Goal: Task Accomplishment & Management: Complete application form

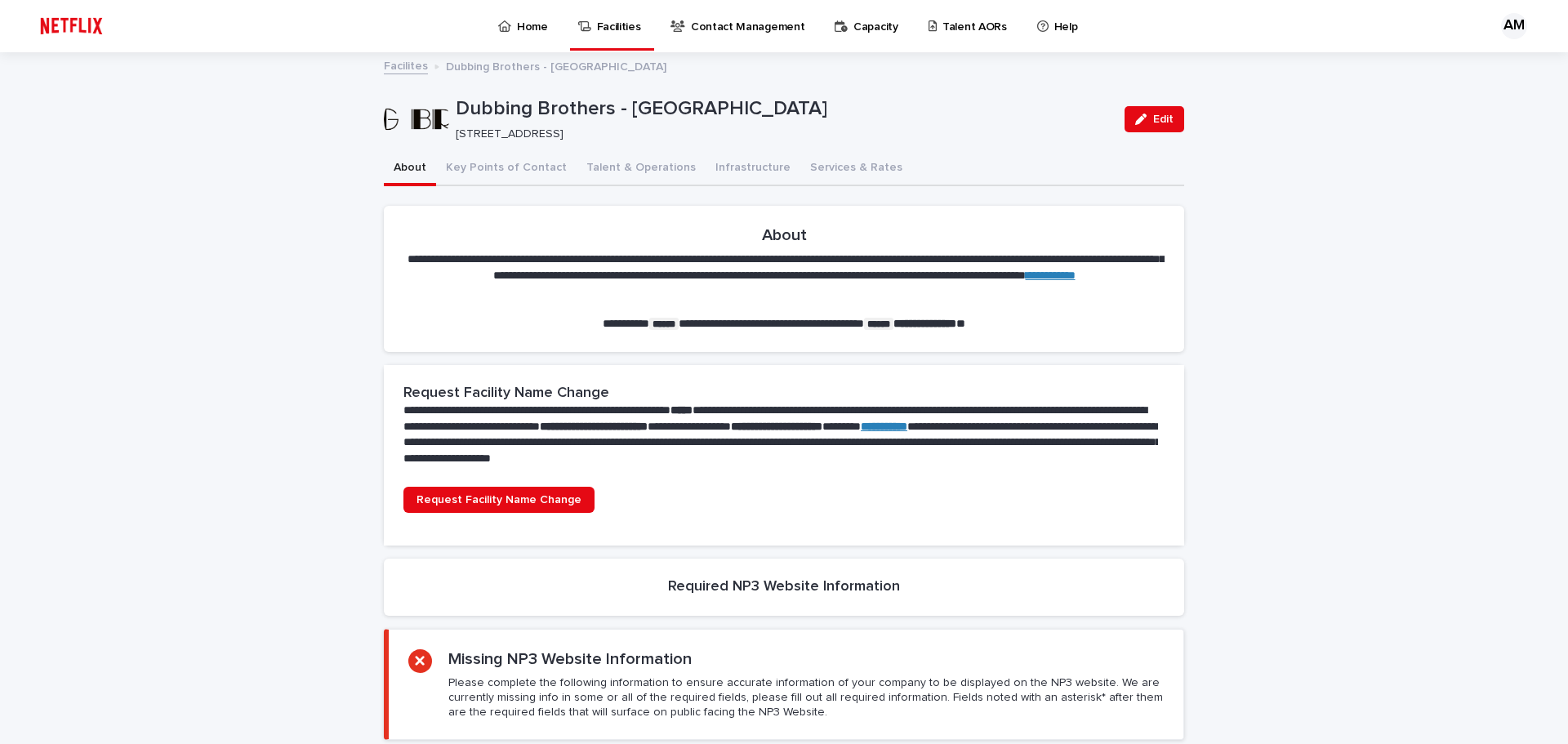
click at [541, 61] on p "Dubbing Brothers - [GEOGRAPHIC_DATA]" at bounding box center [556, 65] width 221 height 18
click at [535, 41] on link "Home" at bounding box center [526, 25] width 59 height 50
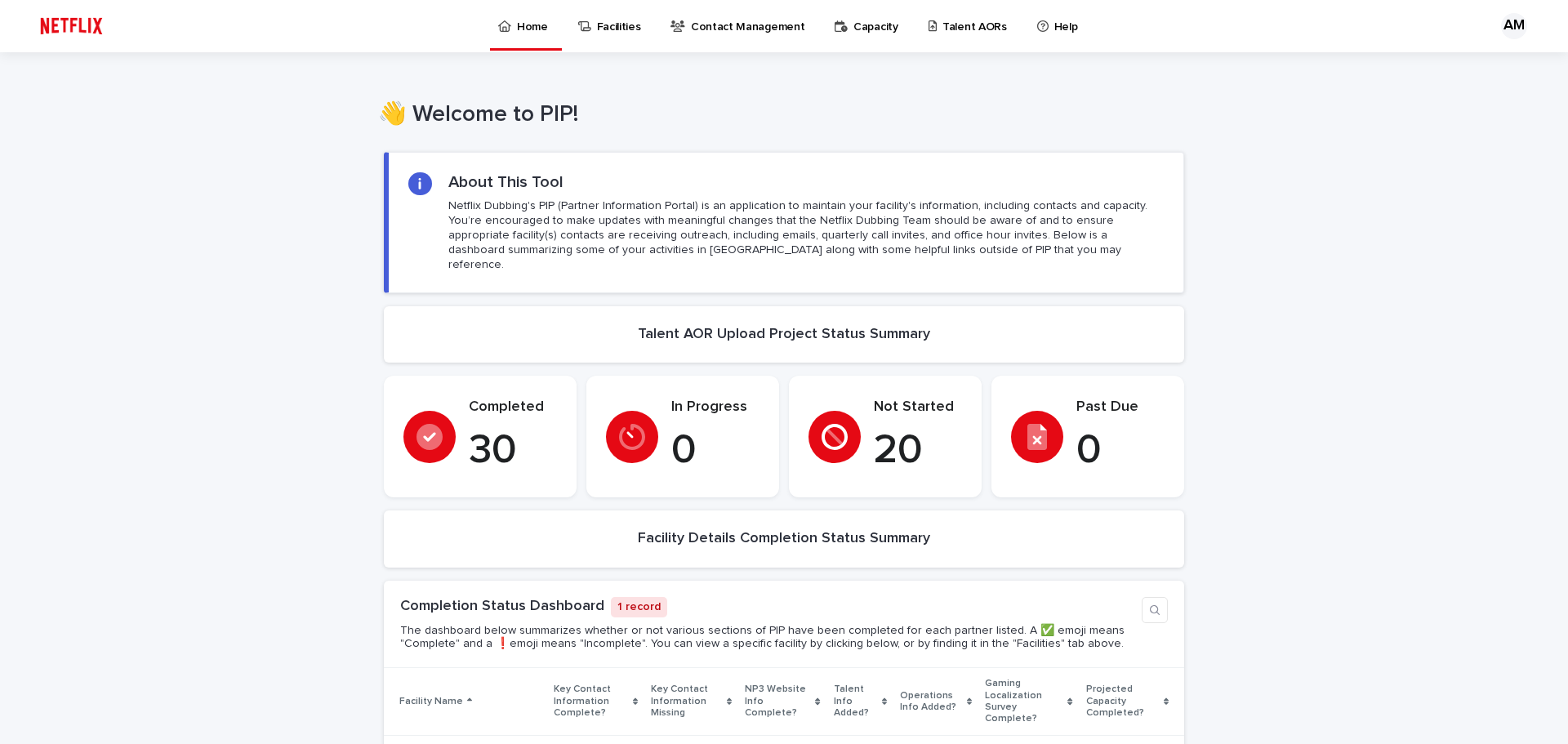
click at [962, 30] on p "Talent AORs" at bounding box center [974, 17] width 64 height 34
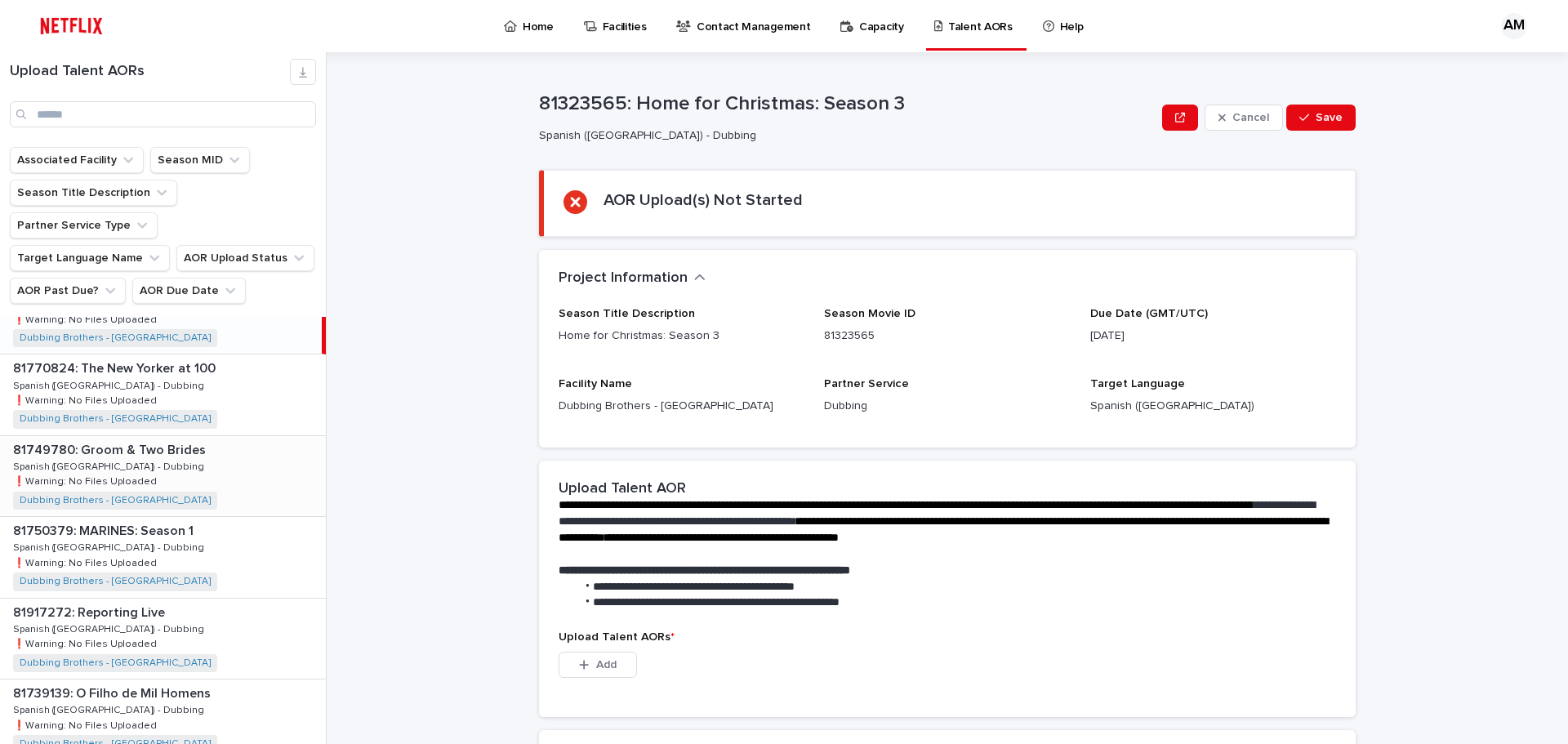
scroll to position [82, 0]
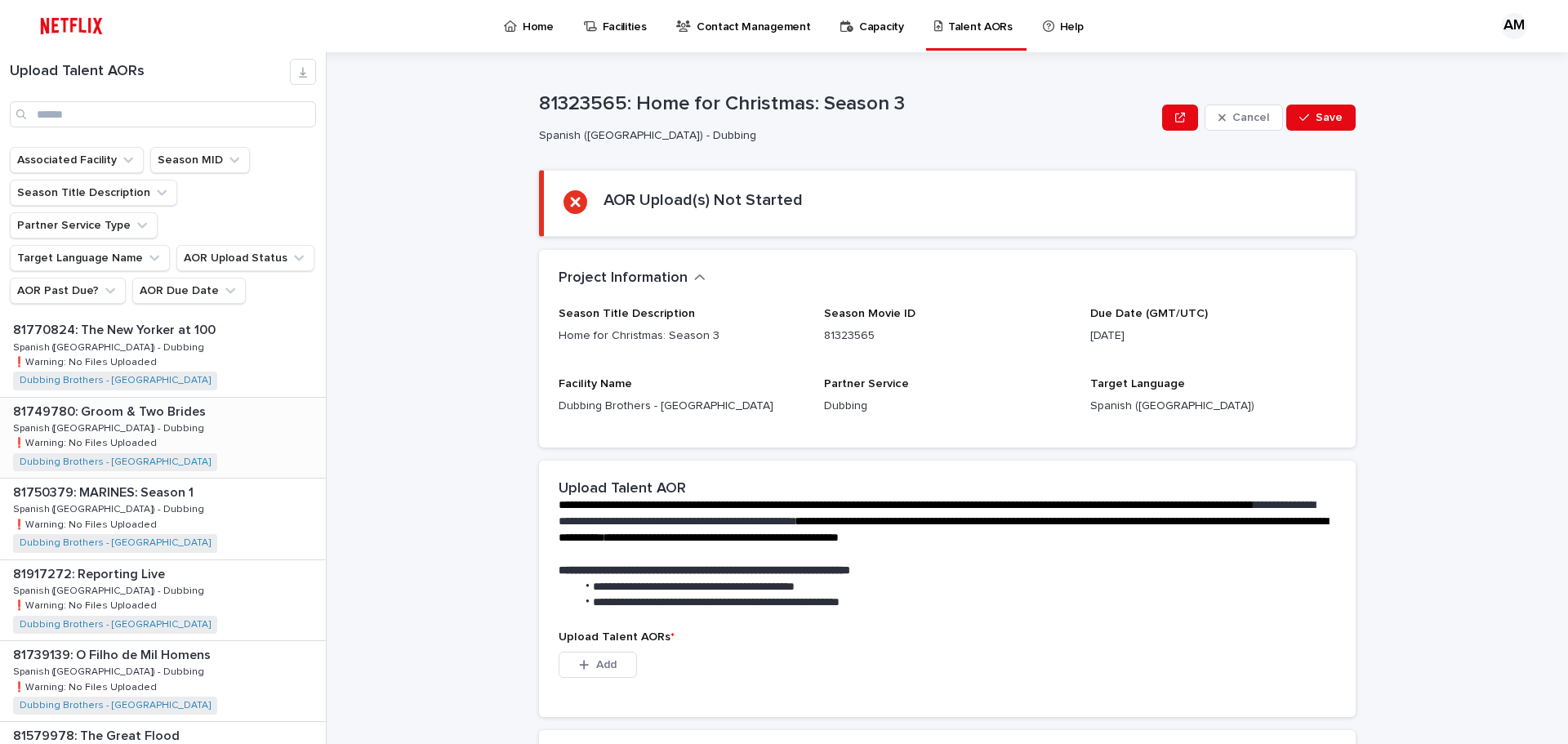
click at [214, 411] on div "81749780: Groom & Two Brides 81749780: Groom & Two Brides Spanish ([GEOGRAPHIC_…" at bounding box center [163, 438] width 326 height 80
click at [202, 479] on div "81750379: MARINES: Season 1 81750379: MARINES: Season 1 Spanish ([GEOGRAPHIC_DA…" at bounding box center [163, 519] width 326 height 80
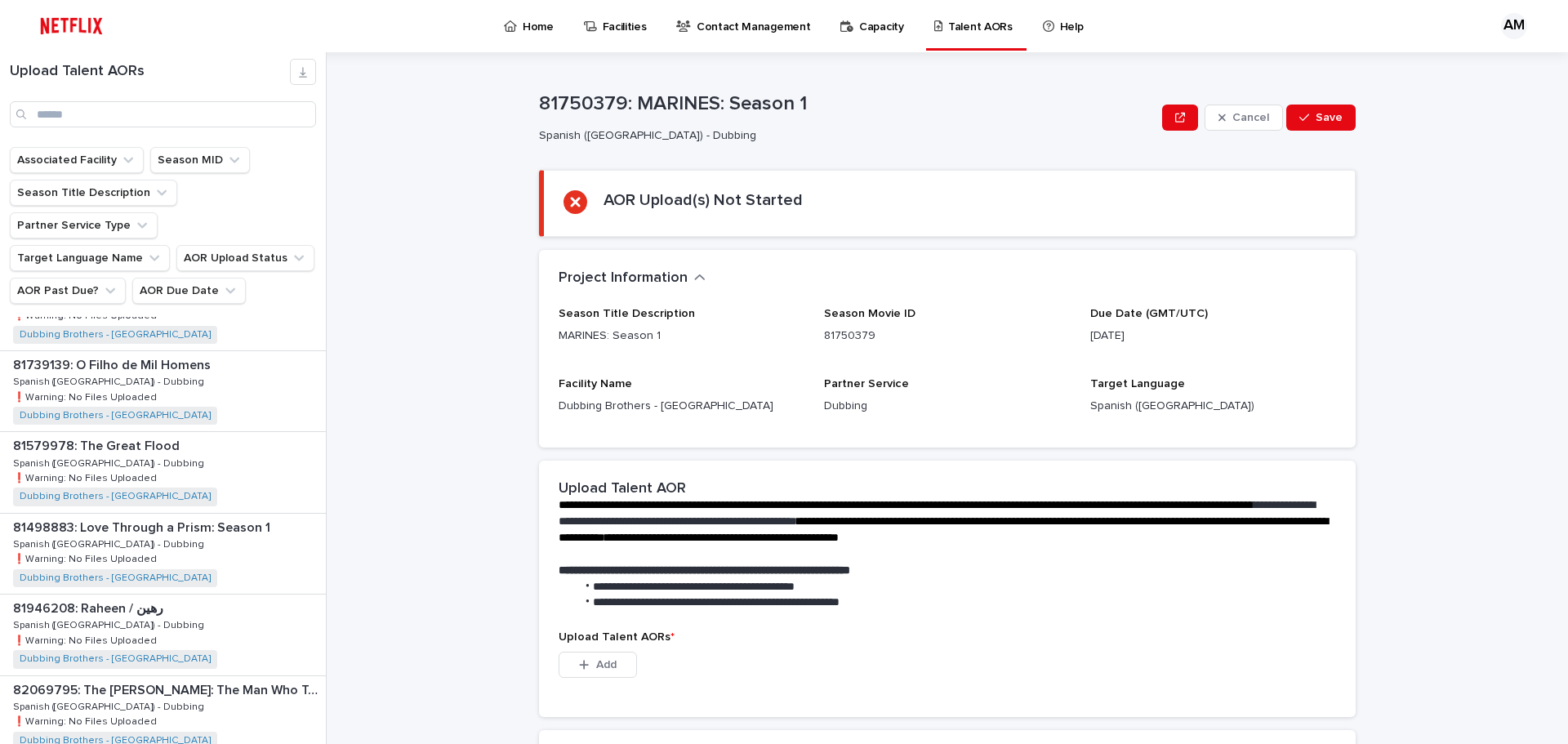
scroll to position [409, 0]
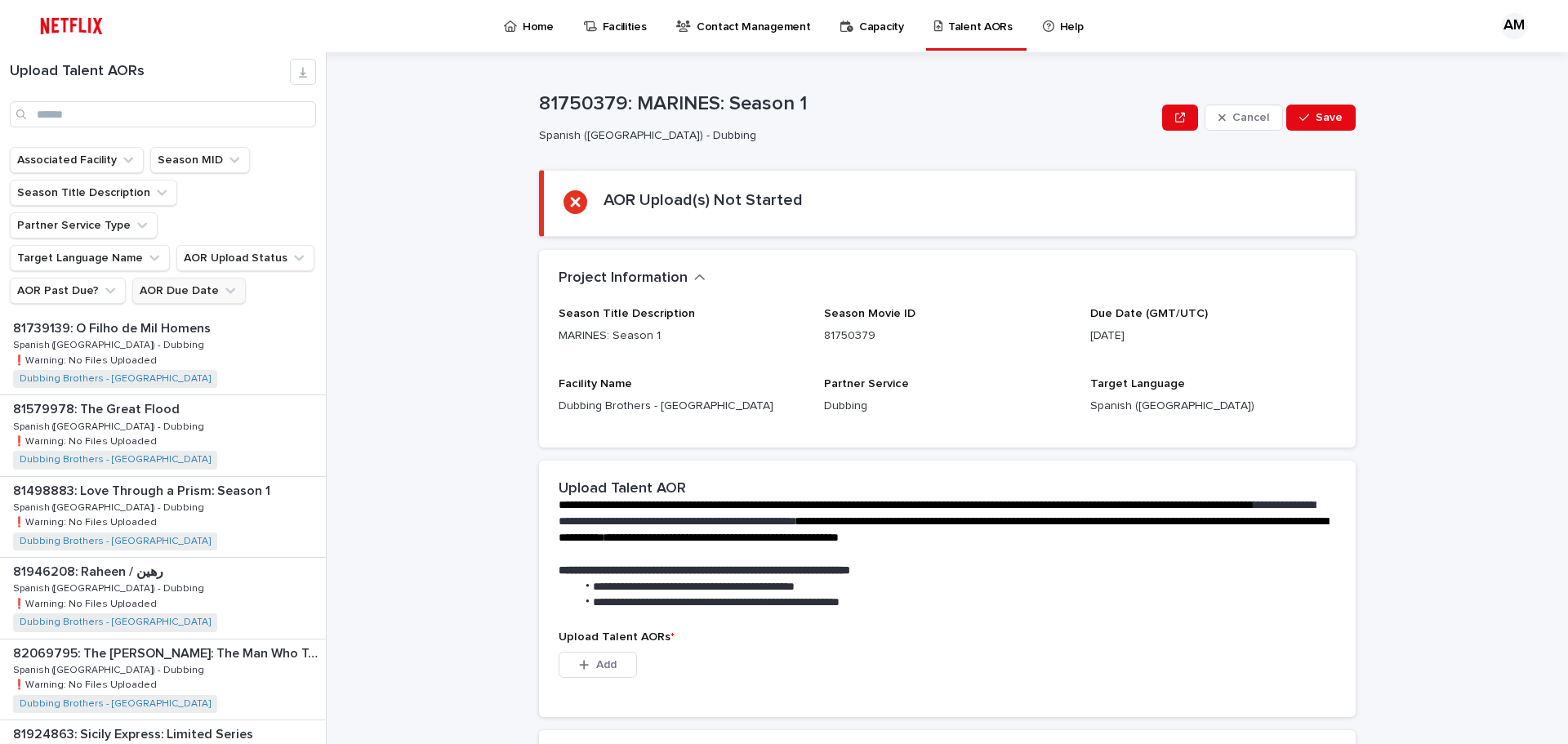
click at [208, 277] on button "AOR Due Date" at bounding box center [189, 291] width 114 height 26
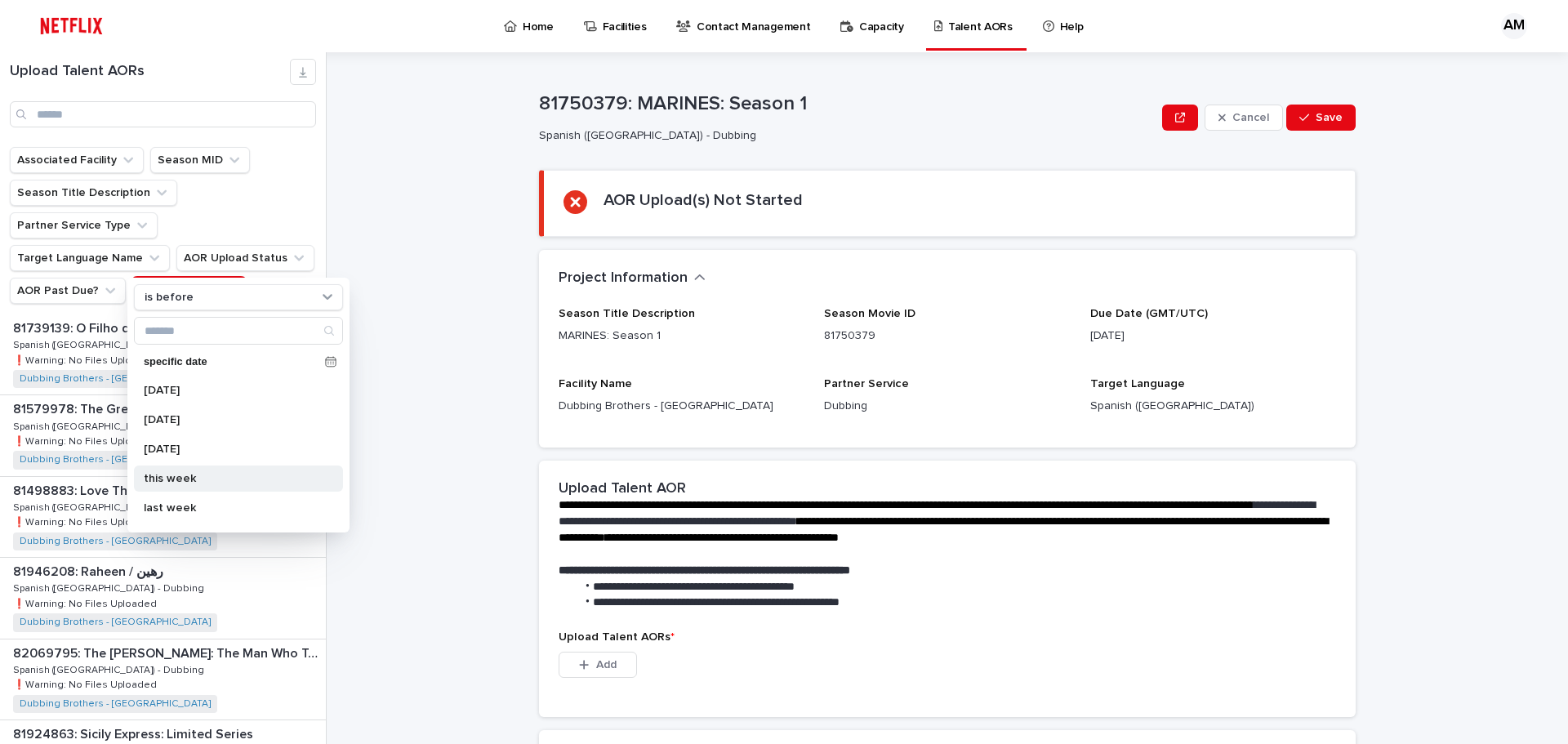
click at [181, 485] on div "this week" at bounding box center [238, 479] width 209 height 26
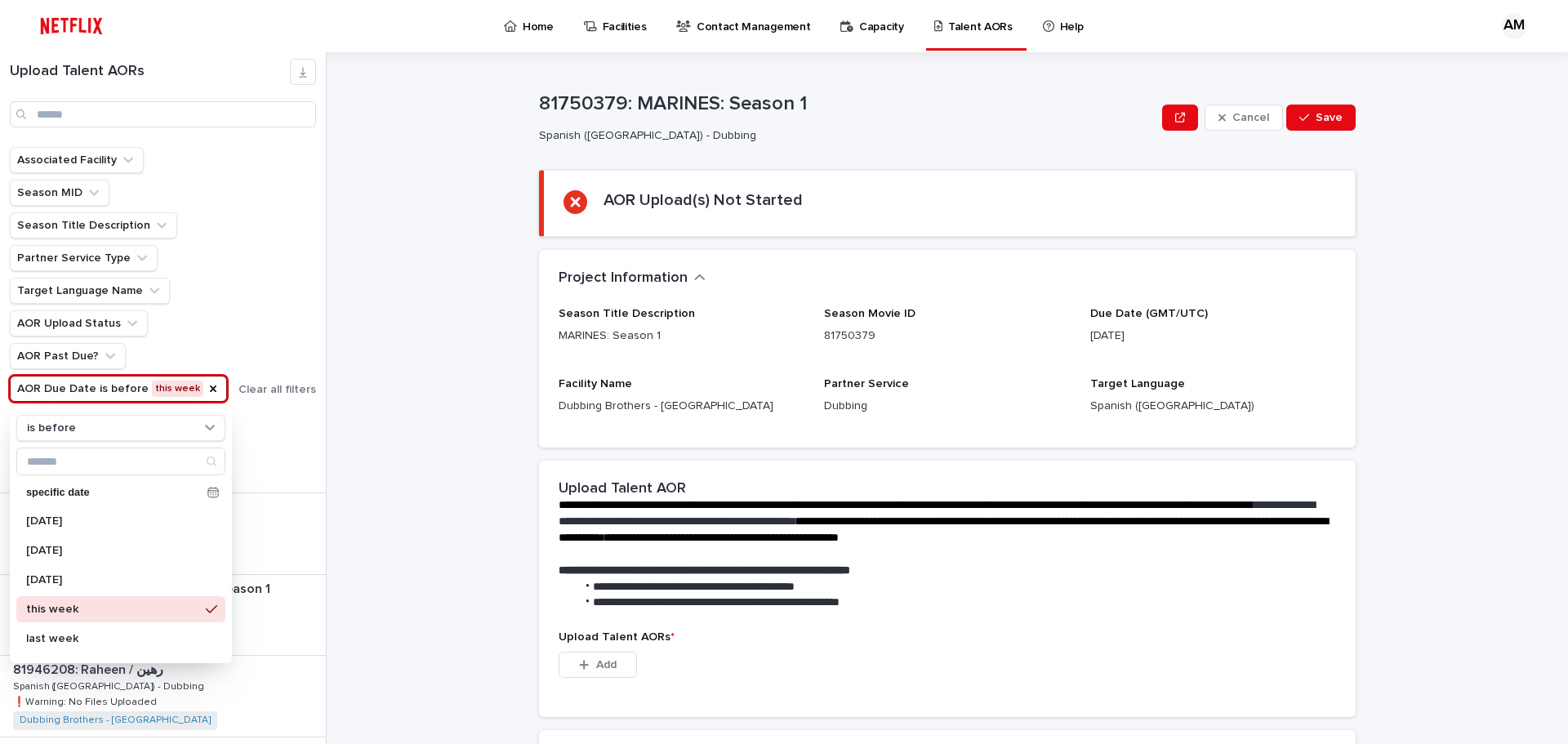
click at [403, 371] on div "**********" at bounding box center [957, 398] width 1222 height 692
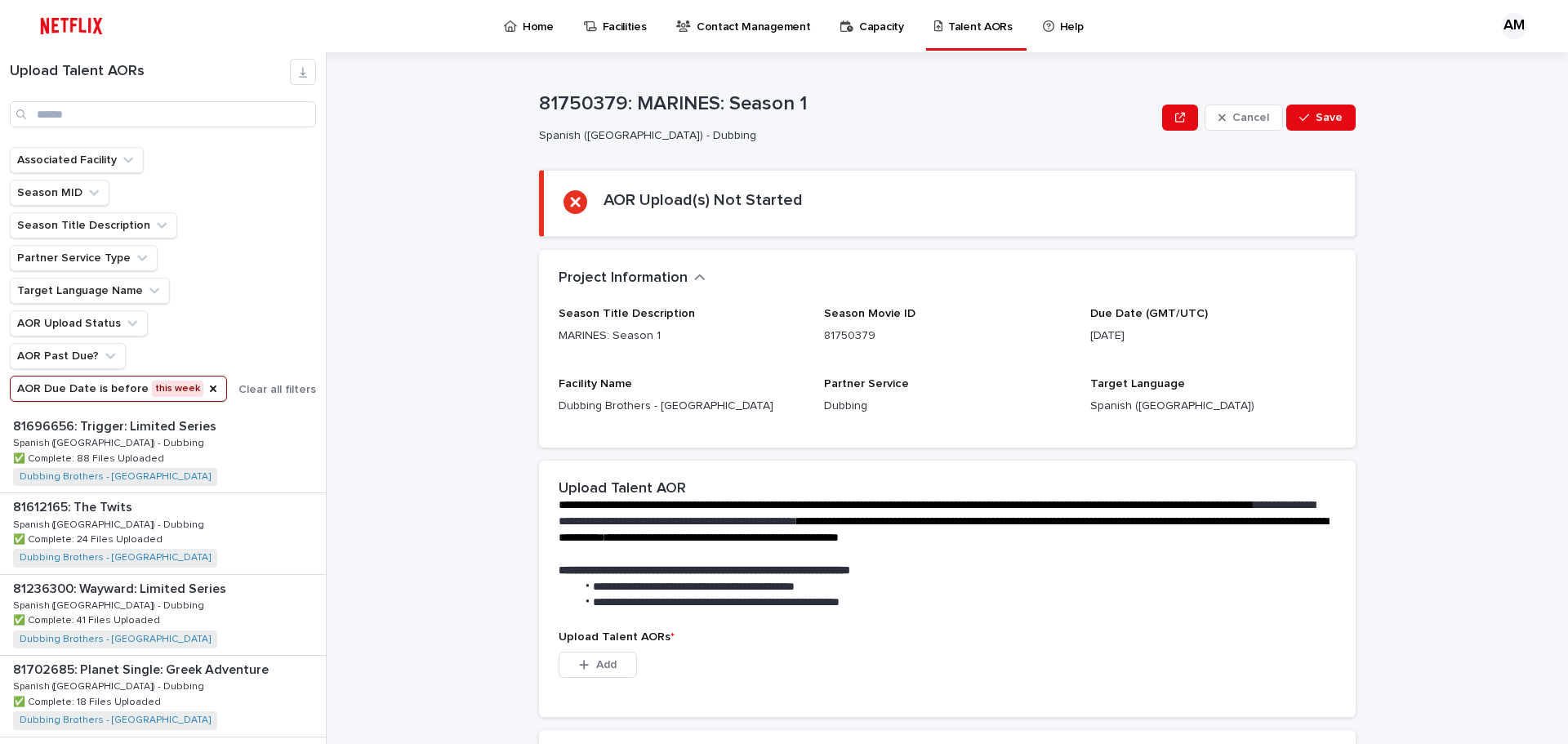
click at [363, 561] on div "**********" at bounding box center [957, 398] width 1222 height 692
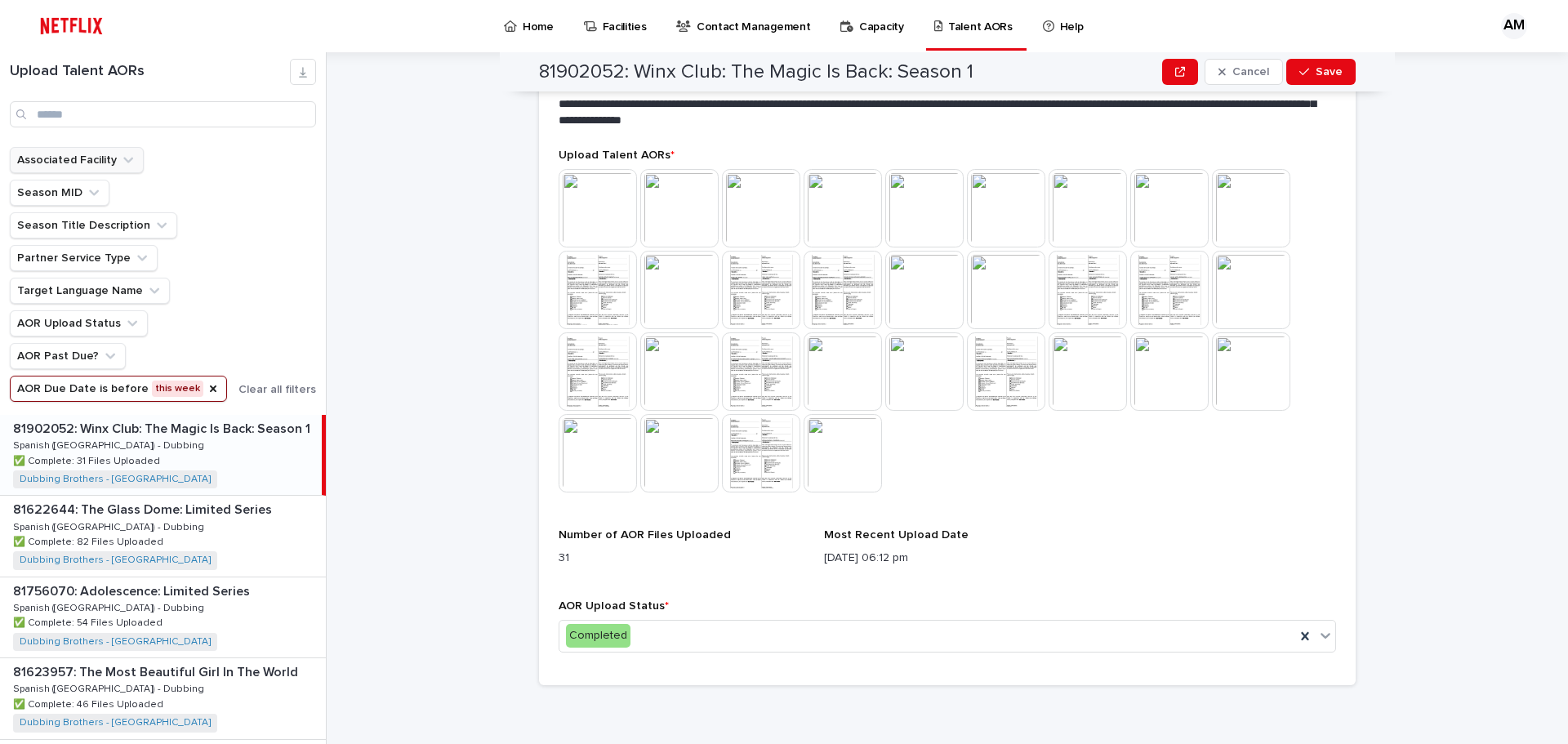
click at [120, 161] on icon "Associated Facility" at bounding box center [128, 160] width 17 height 17
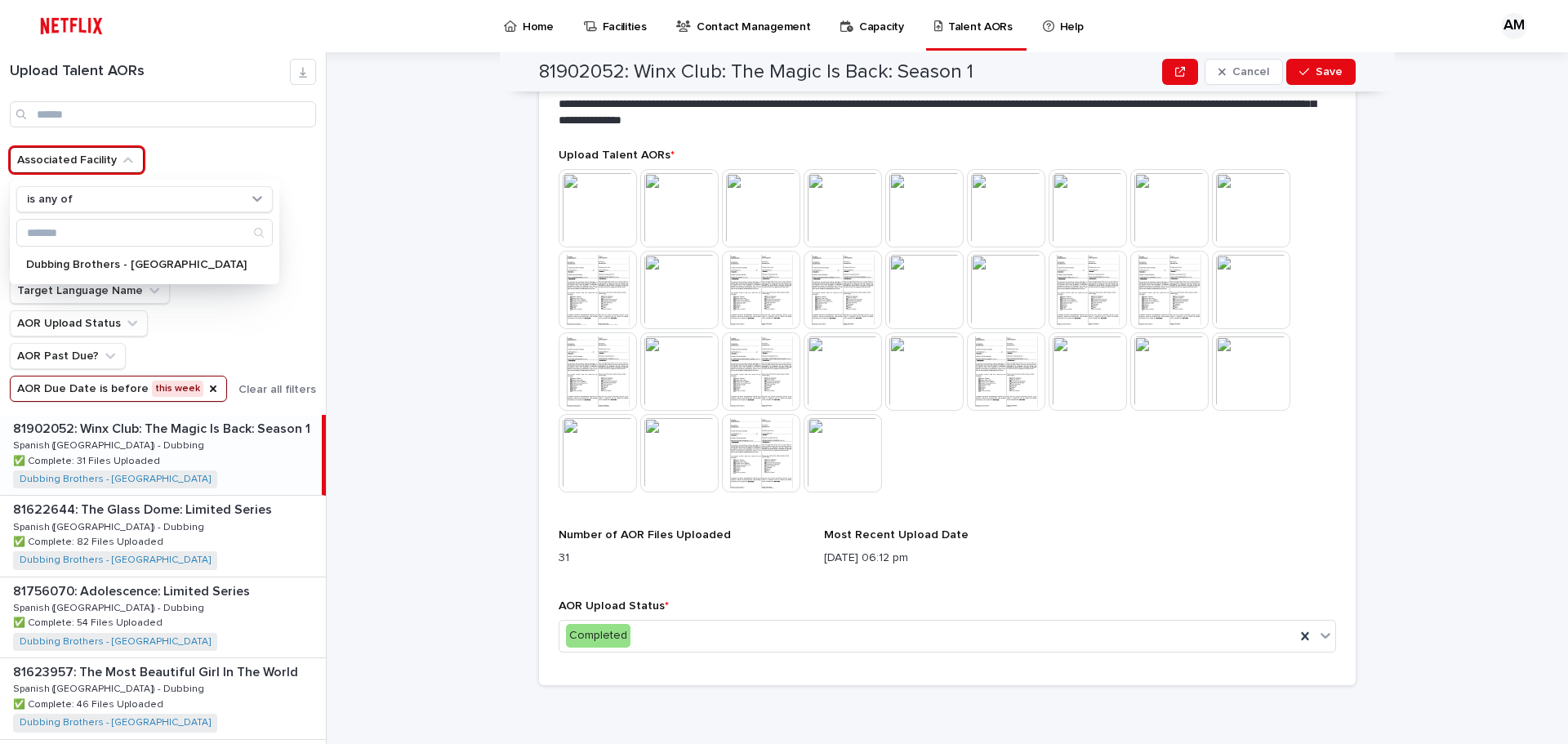
click at [120, 161] on icon "Associated Facility" at bounding box center [128, 160] width 17 height 17
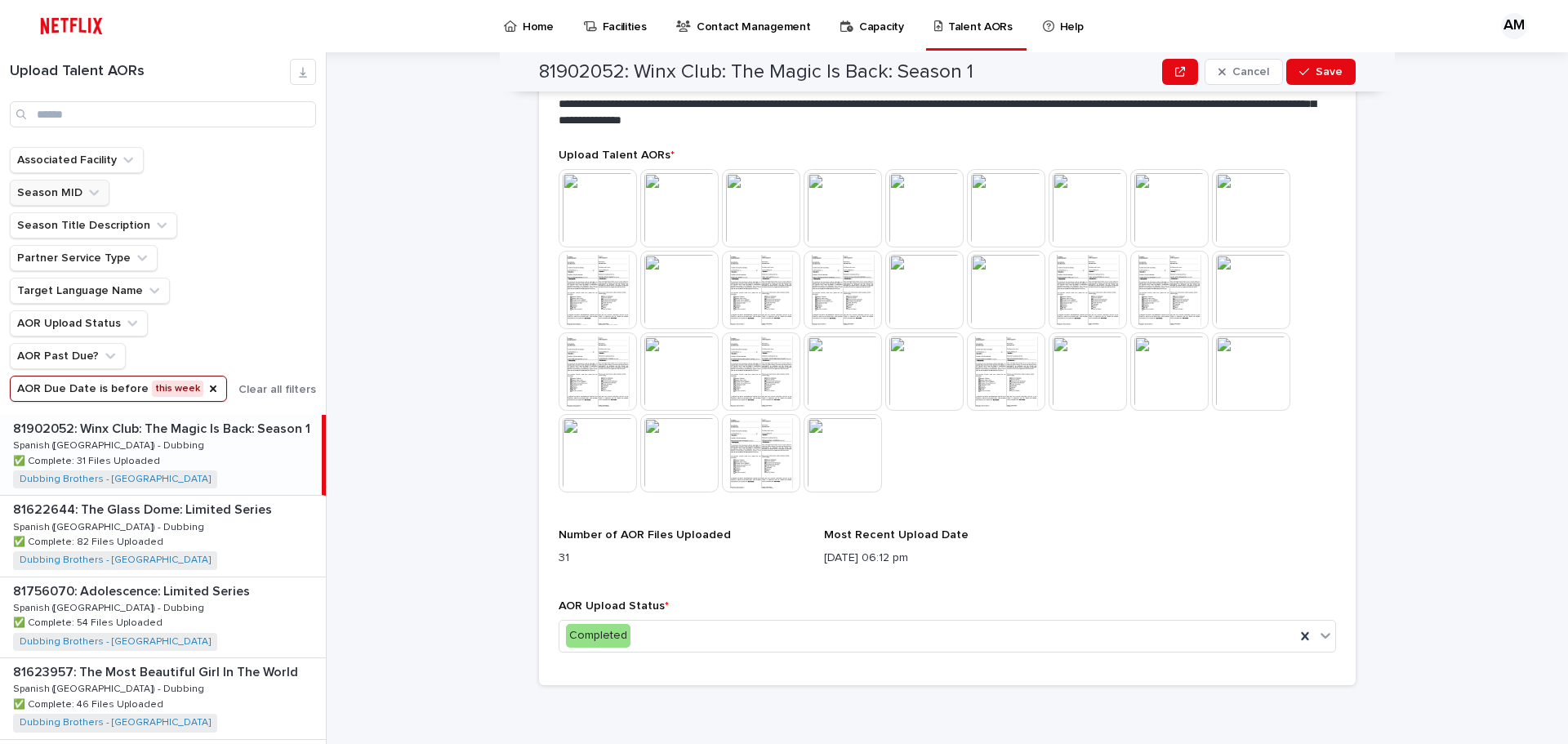
click at [75, 189] on button "Season MID" at bounding box center [60, 193] width 100 height 26
click at [154, 233] on icon "Season Title Description" at bounding box center [162, 225] width 17 height 17
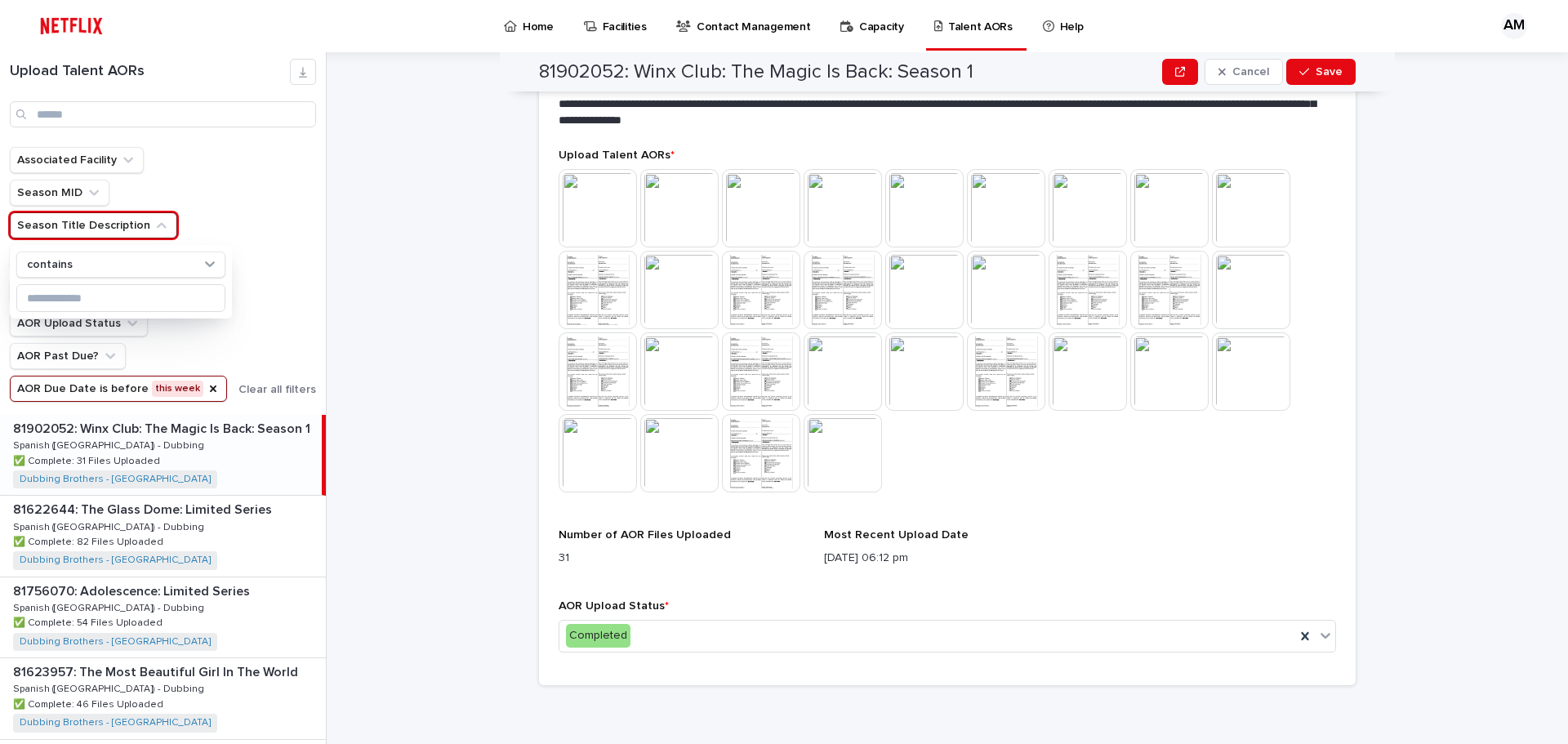
click at [154, 233] on icon "Season Title Description" at bounding box center [162, 225] width 17 height 17
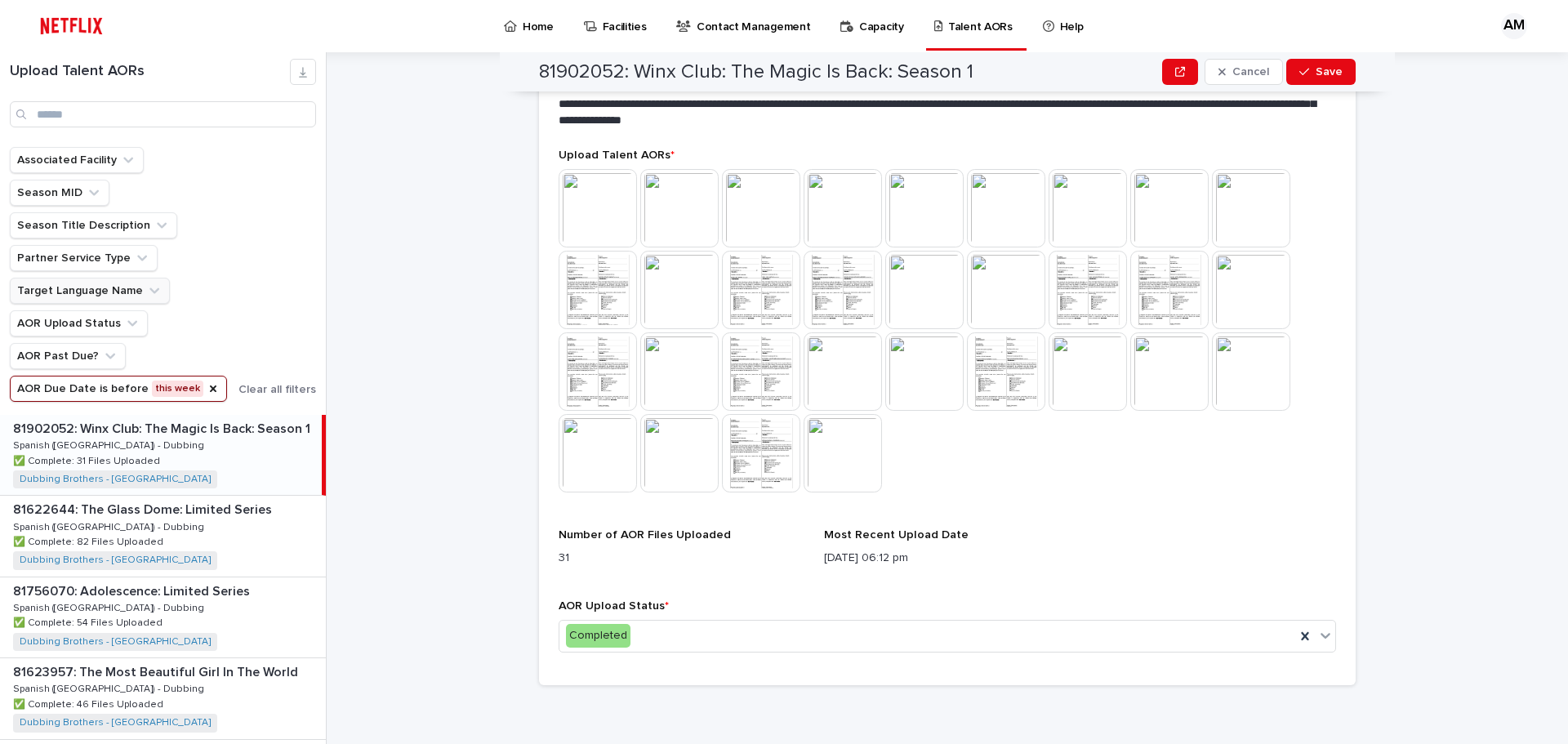
click at [149, 294] on icon "Target Language Name" at bounding box center [154, 291] width 17 height 17
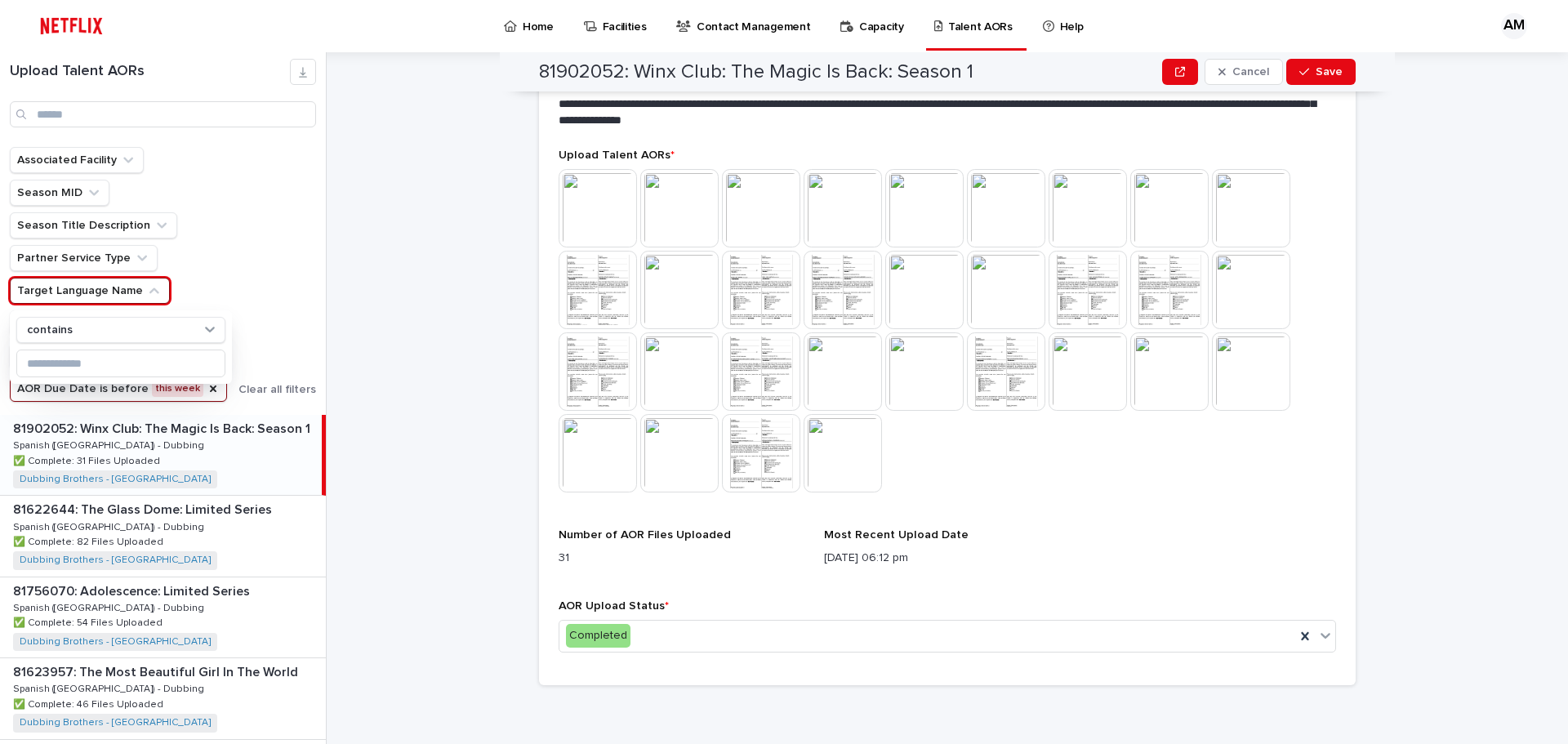
click at [149, 294] on icon "Target Language Name" at bounding box center [154, 291] width 17 height 17
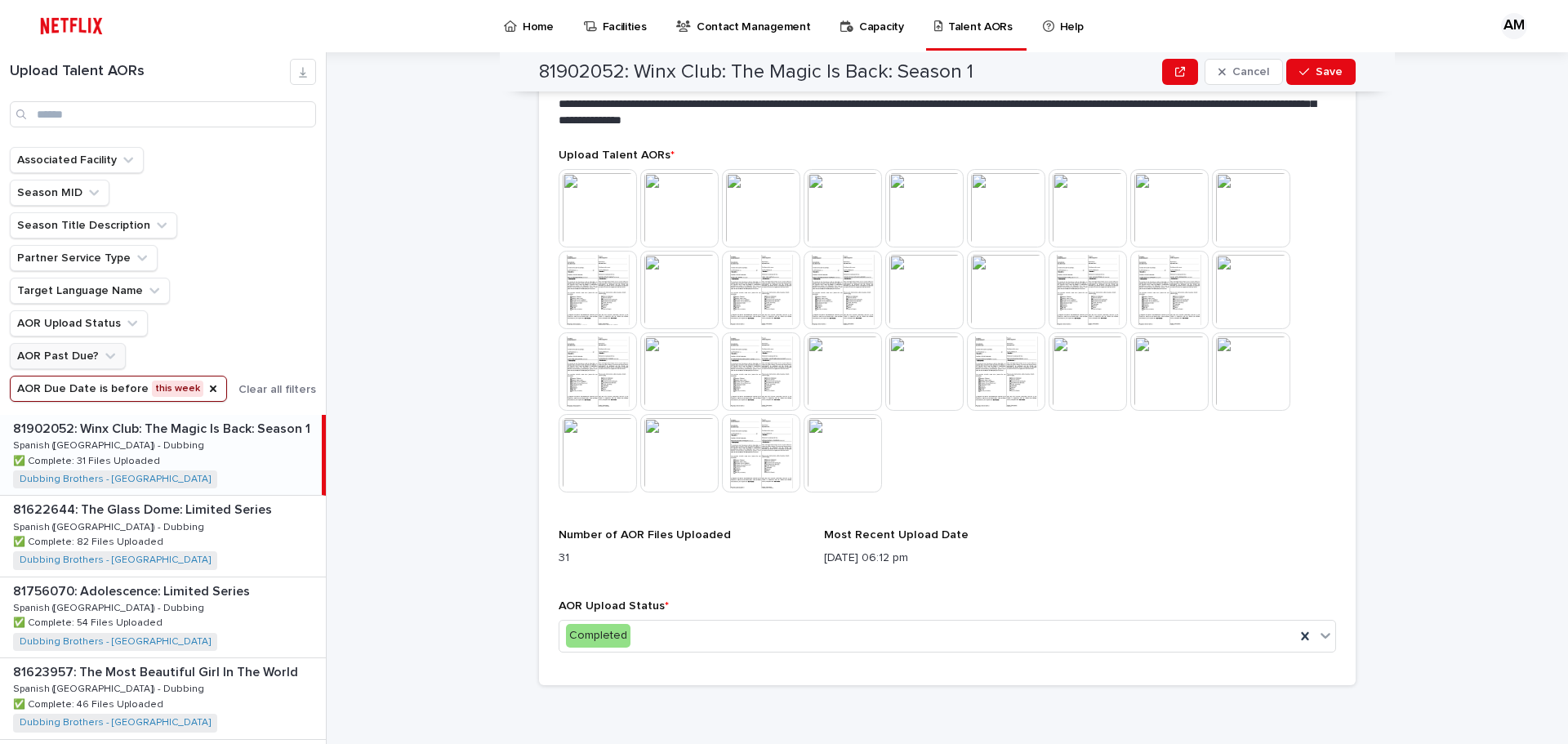
click at [103, 364] on button "AOR Past Due?" at bounding box center [68, 357] width 116 height 26
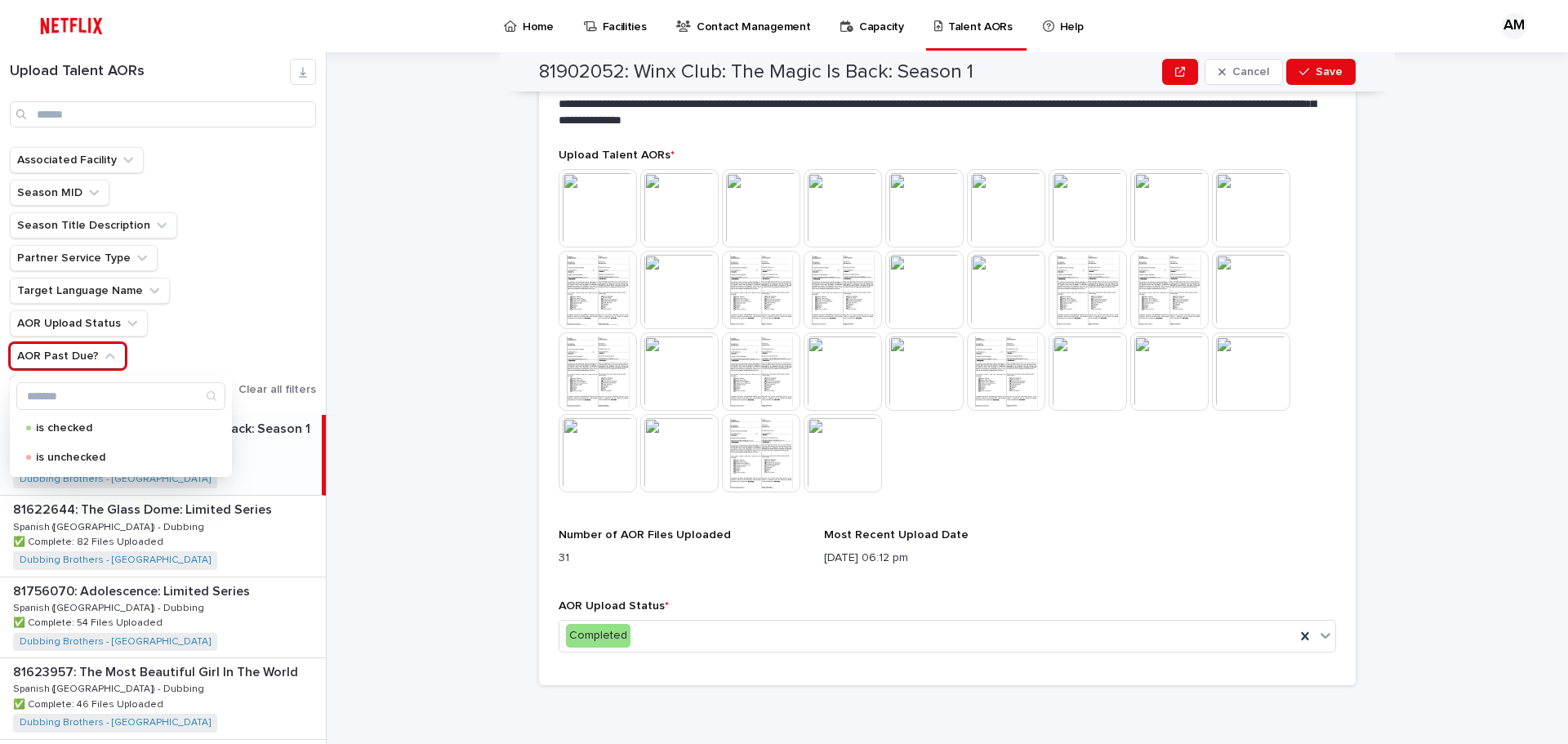
click at [103, 362] on icon "AOR Past Due?" at bounding box center [111, 357] width 17 height 17
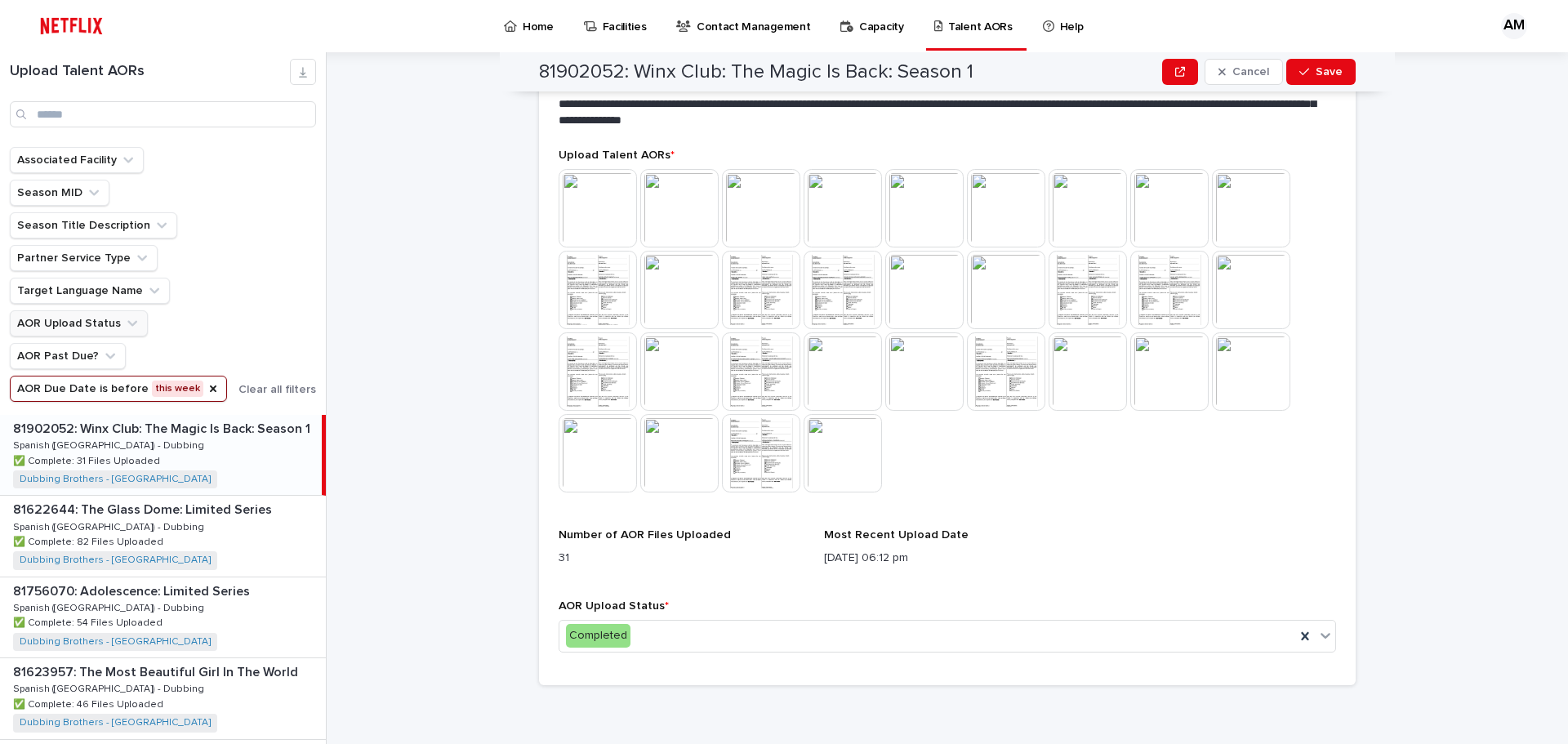
click at [116, 329] on button "AOR Upload Status" at bounding box center [79, 323] width 138 height 26
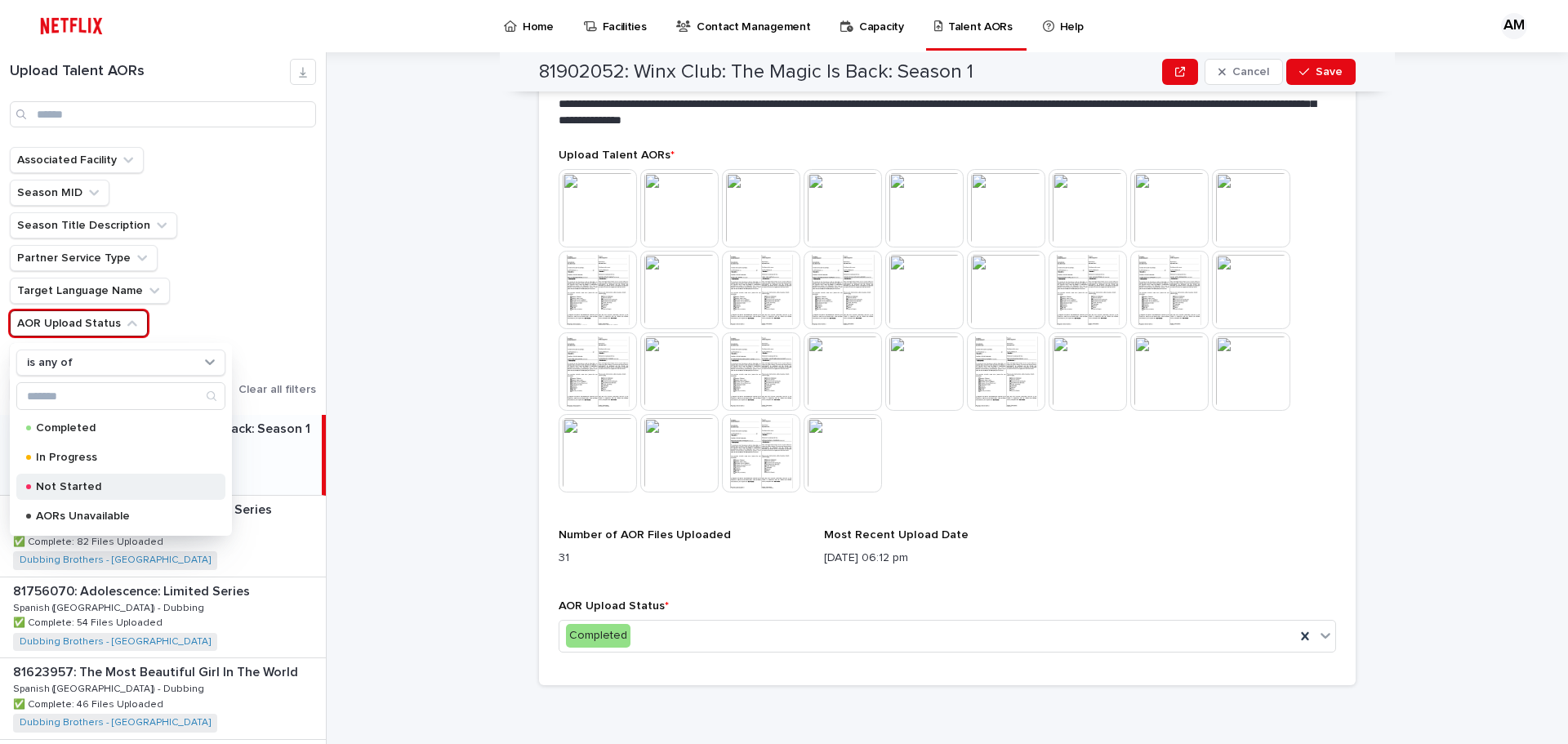
click at [82, 497] on div "Not Started" at bounding box center [121, 487] width 209 height 26
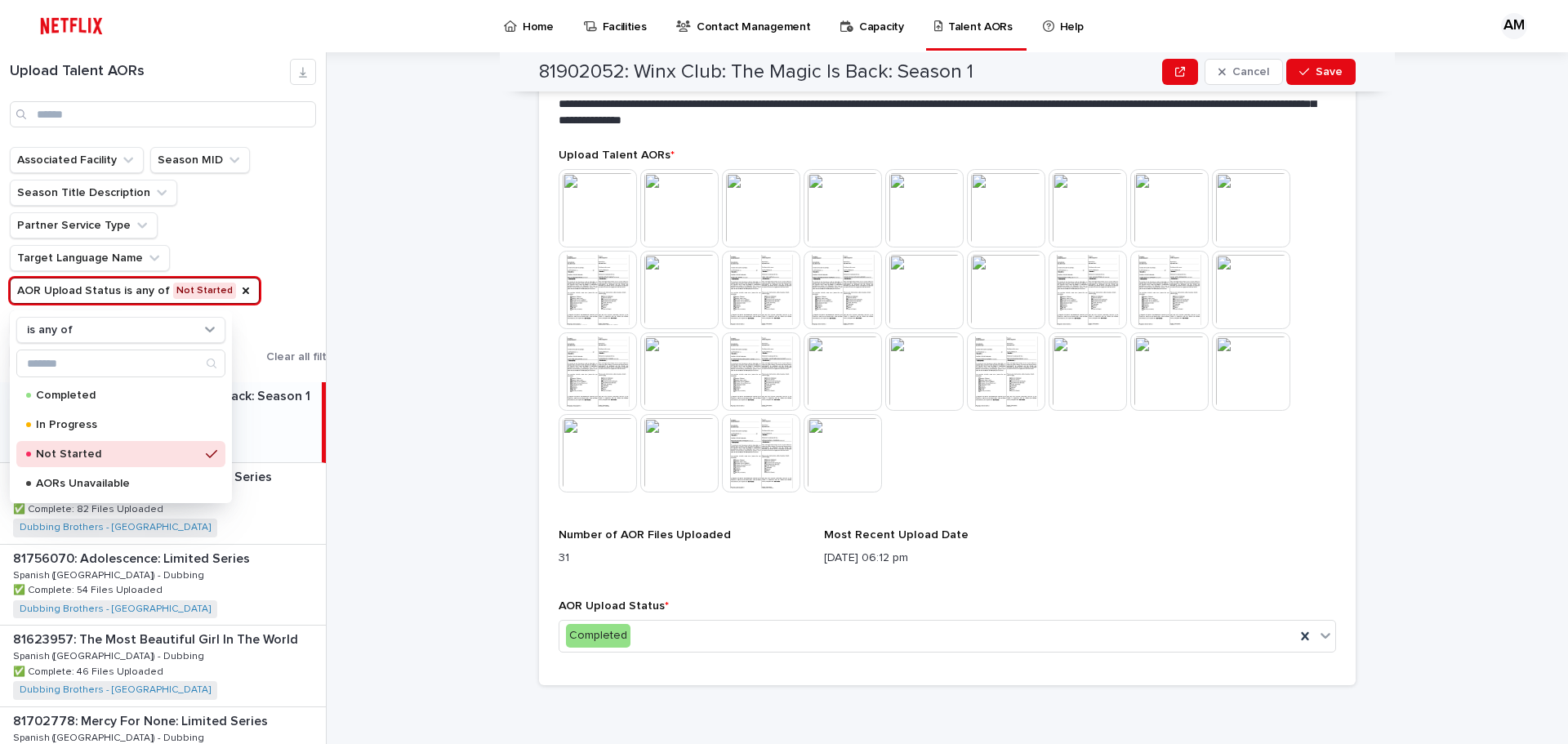
click at [308, 273] on div "Associated Facility Season MID Season Title Description Partner Service Type Ta…" at bounding box center [177, 258] width 334 height 223
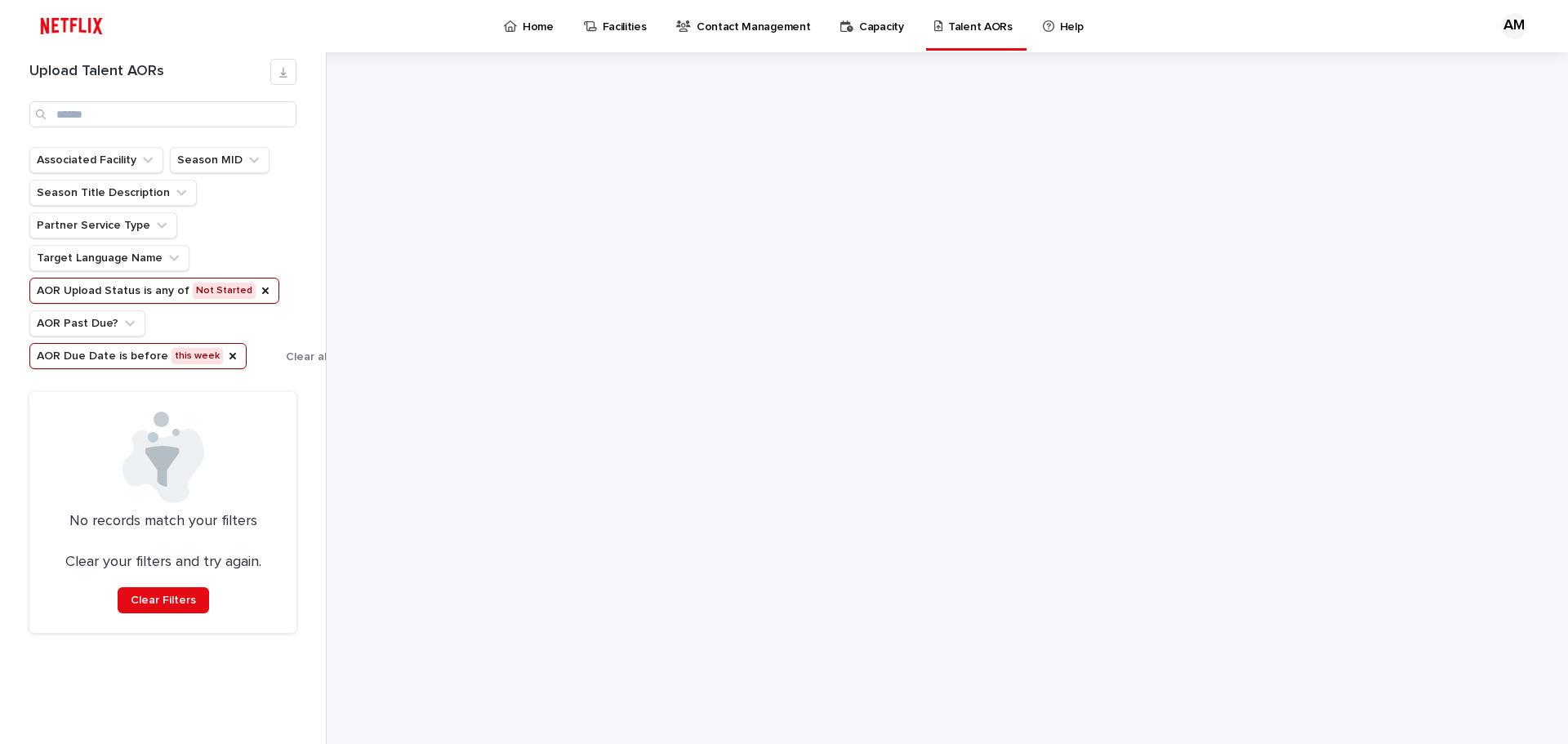
click at [188, 352] on button "AOR Due Date is before this week" at bounding box center [138, 357] width 217 height 26
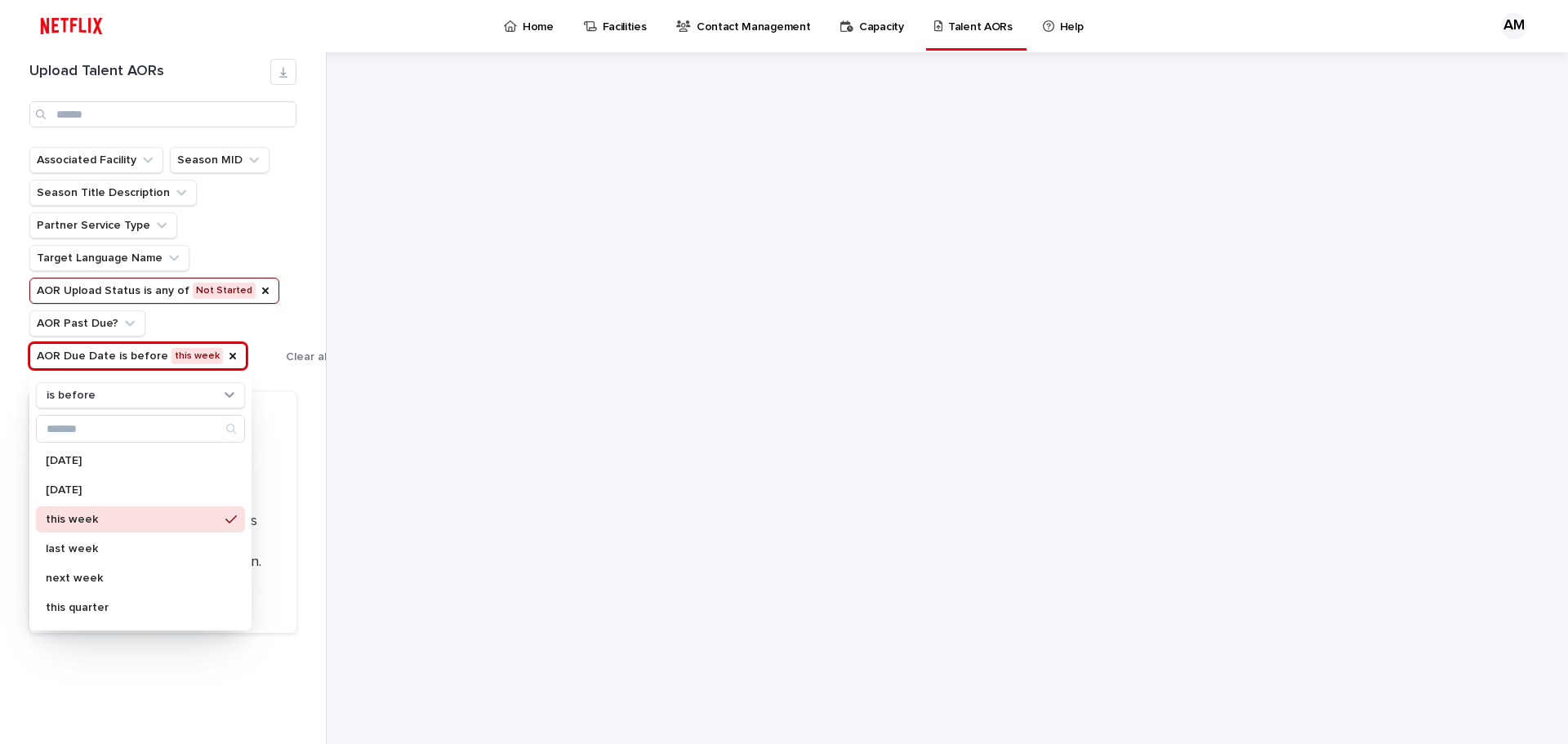
scroll to position [82, 0]
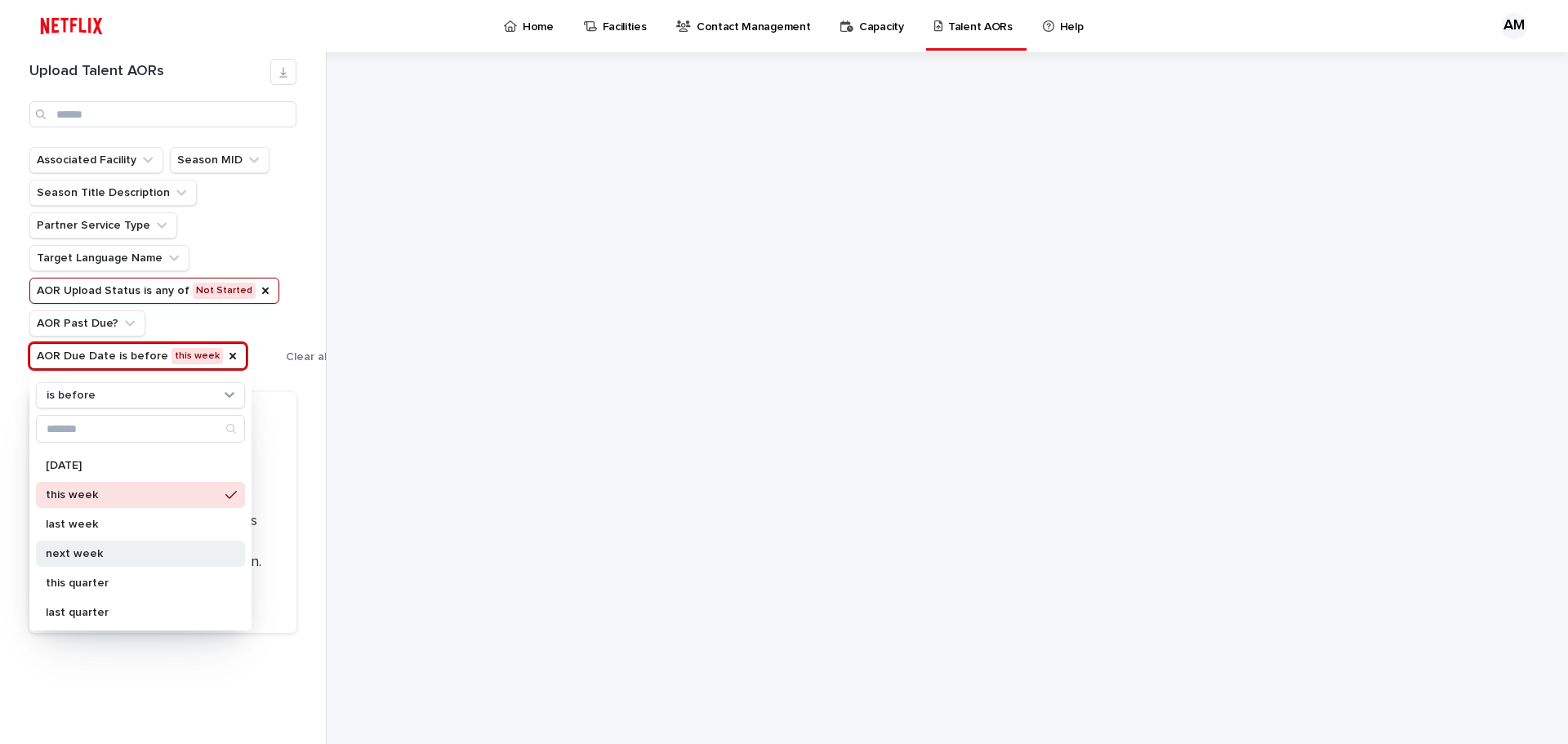
click at [129, 556] on p "next week" at bounding box center [132, 554] width 173 height 11
click at [337, 412] on div "Upload Talent AORs Associated Facility Season MID Season Title Description Part…" at bounding box center [784, 398] width 1568 height 692
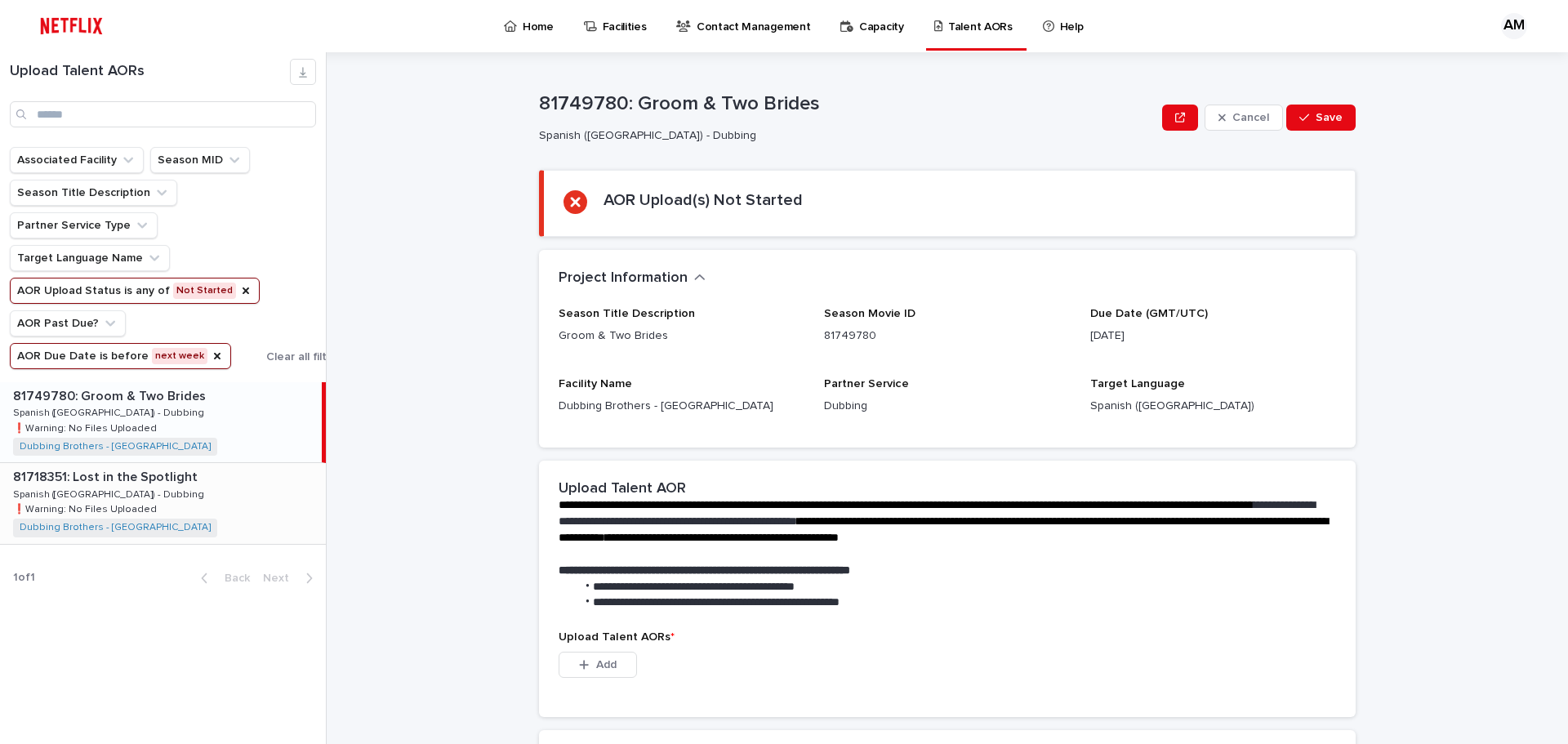
click at [197, 508] on div "81718351: Lost in the Spotlight 81718351: Lost in the Spotlight Spanish ([GEOGR…" at bounding box center [163, 504] width 326 height 80
click at [183, 428] on div "81749780: Groom & Two Brides 81749780: Groom & Two Brides Spanish ([GEOGRAPHIC_…" at bounding box center [163, 423] width 326 height 80
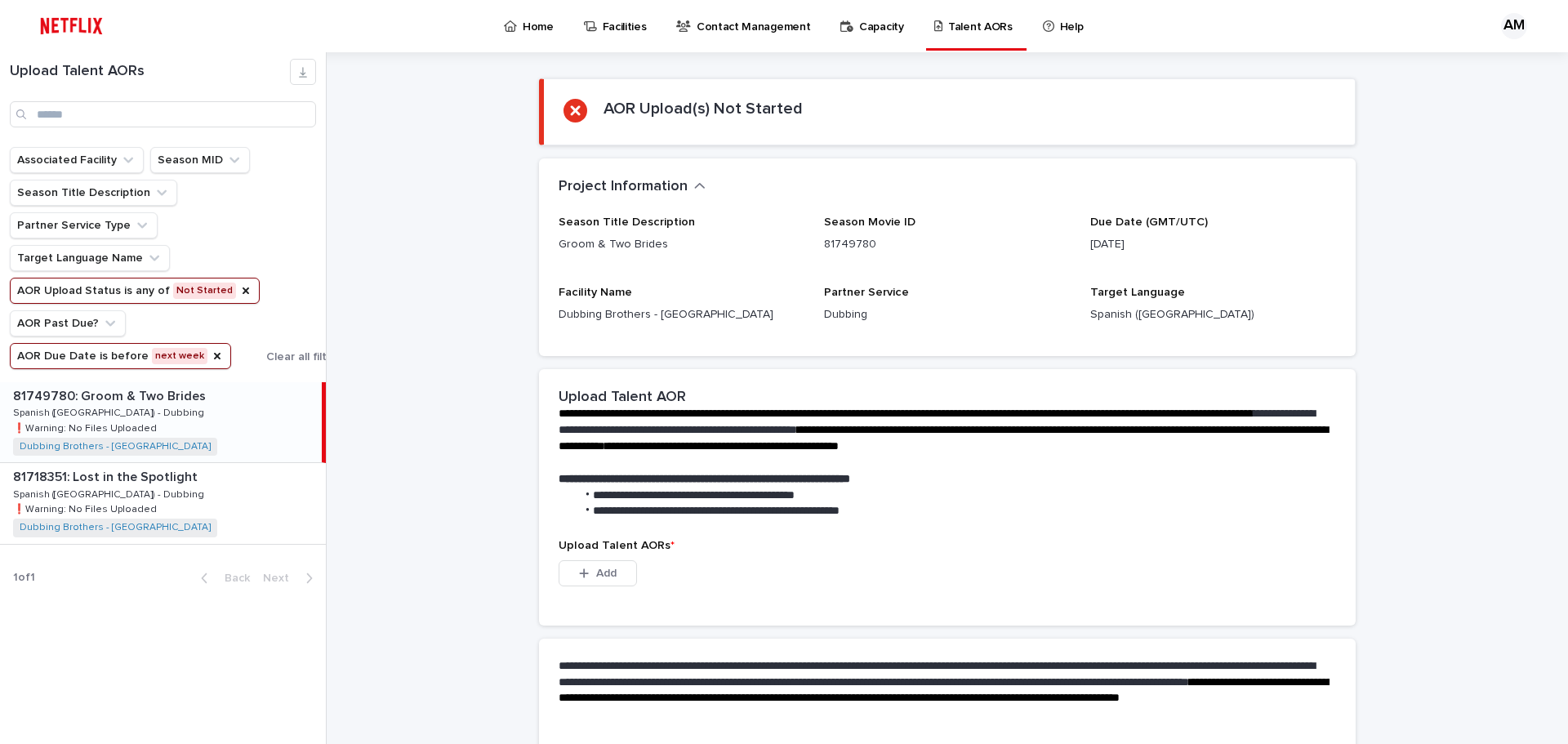
scroll to position [236, 0]
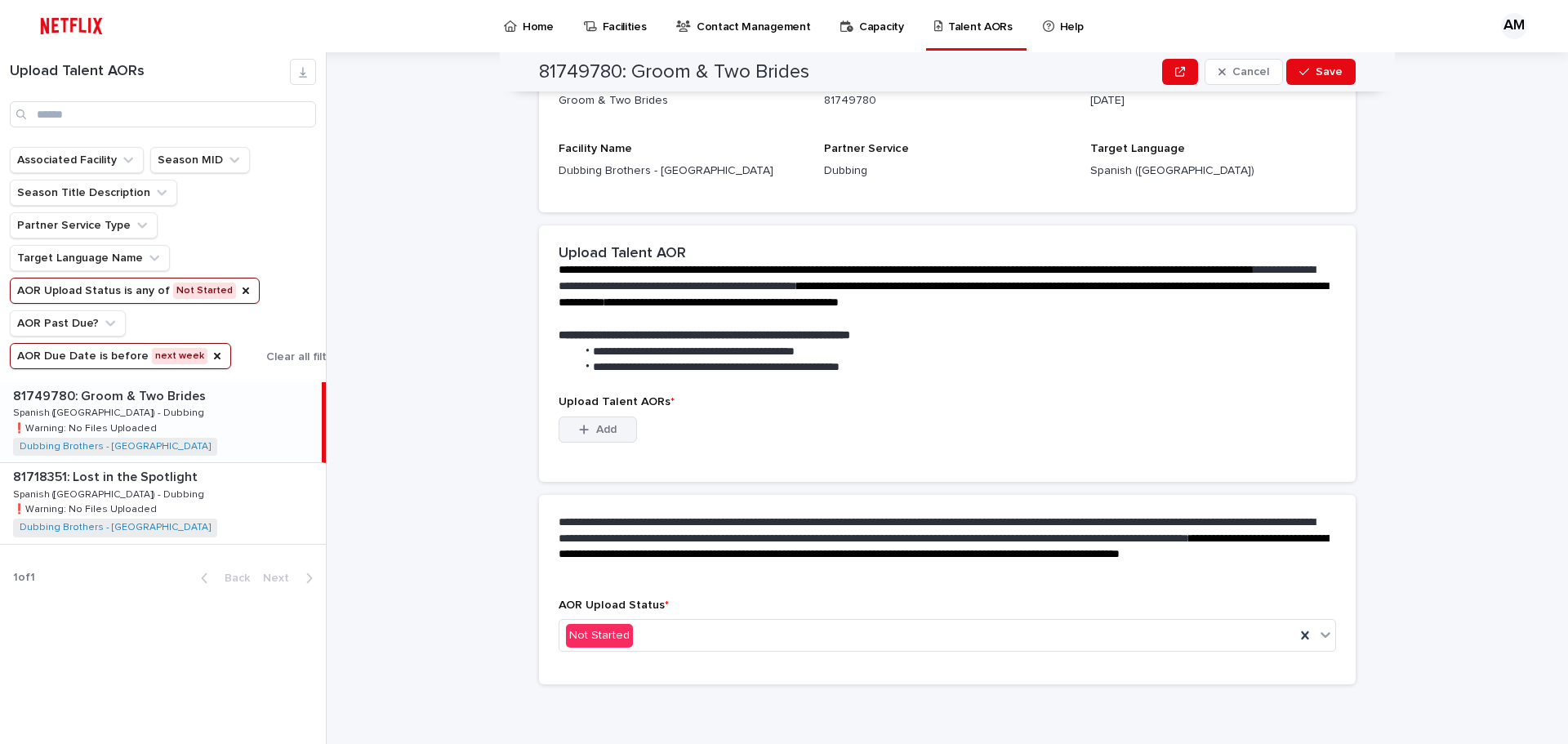
click at [592, 419] on button "Add" at bounding box center [597, 430] width 78 height 26
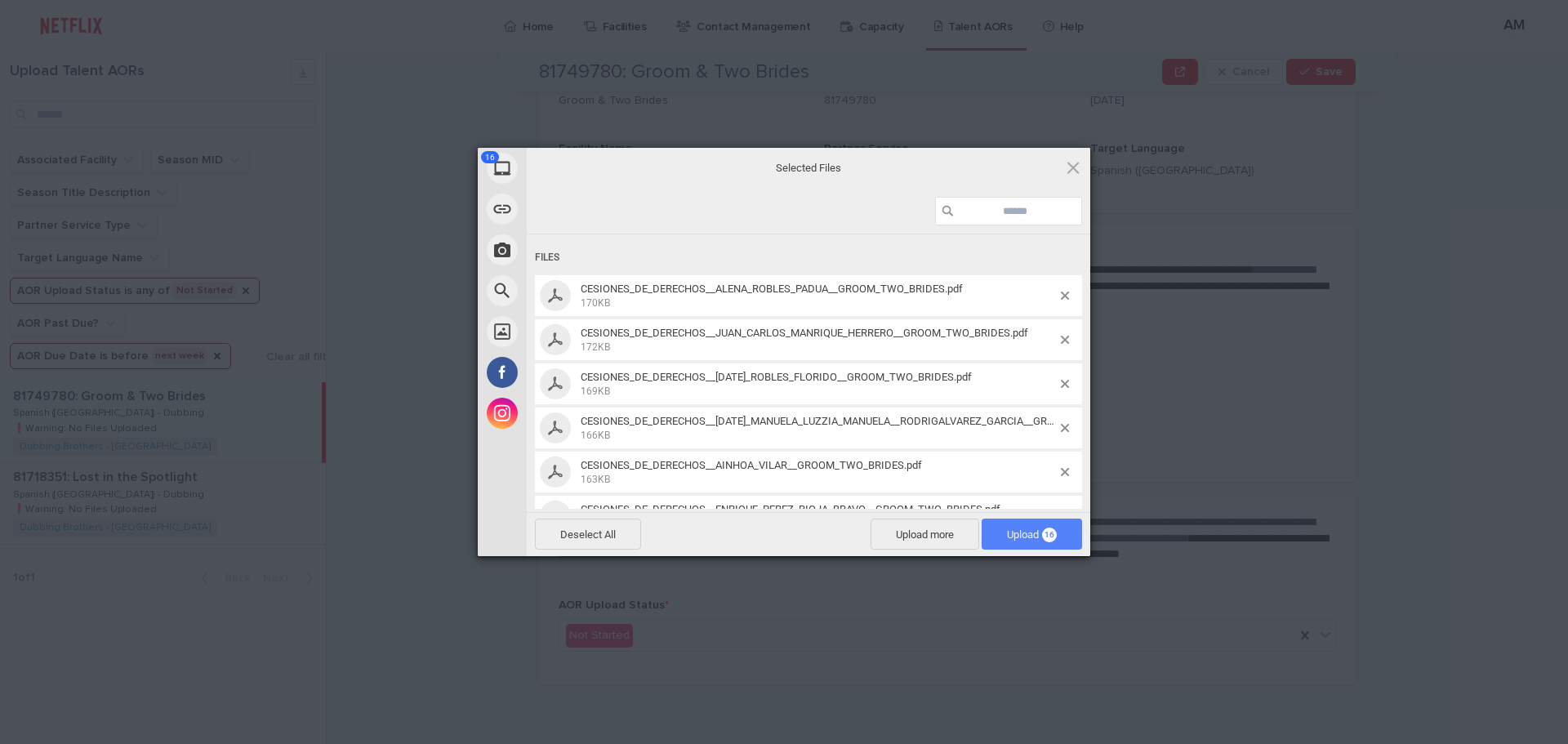
click at [1021, 536] on span "Upload 16" at bounding box center [1032, 534] width 50 height 12
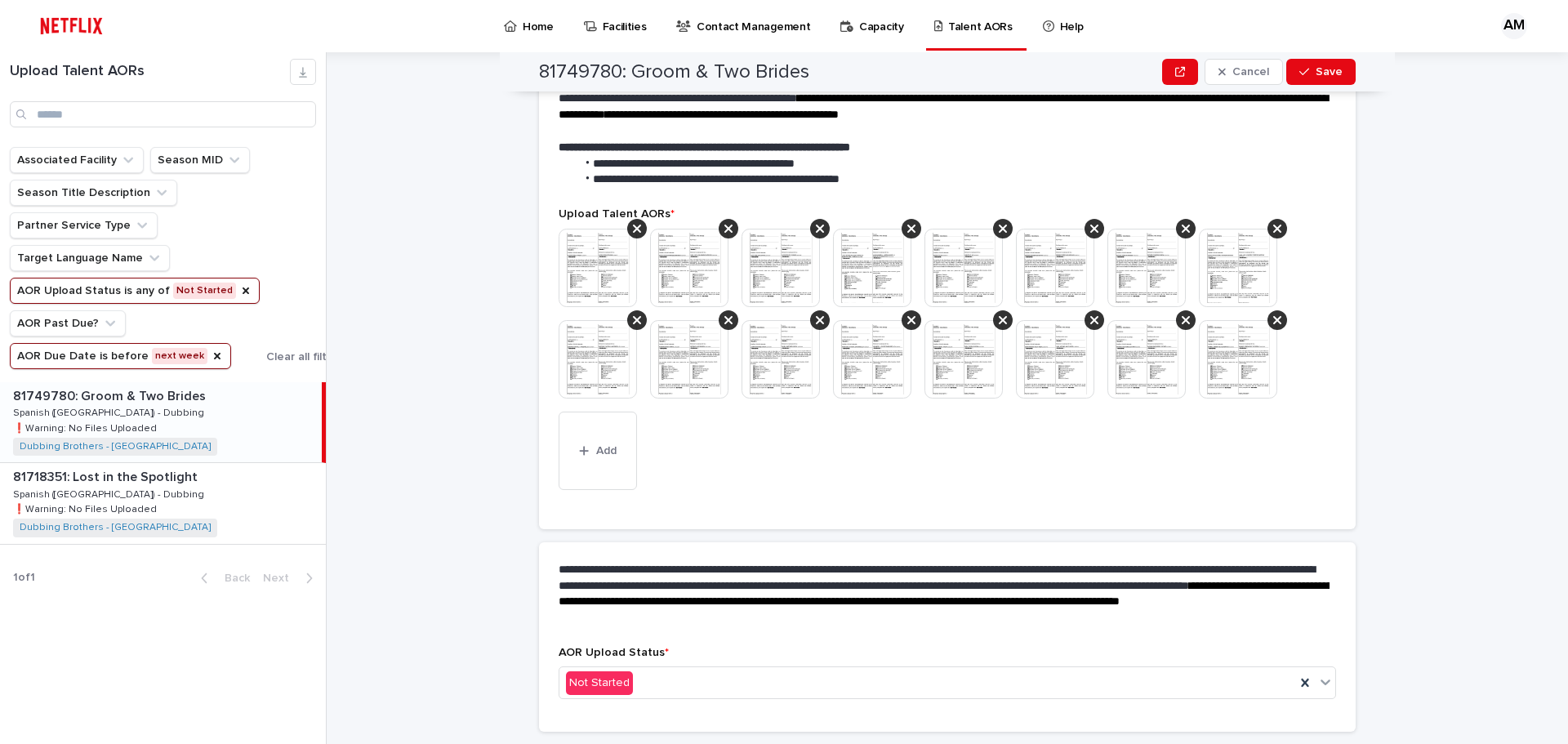
scroll to position [390, 0]
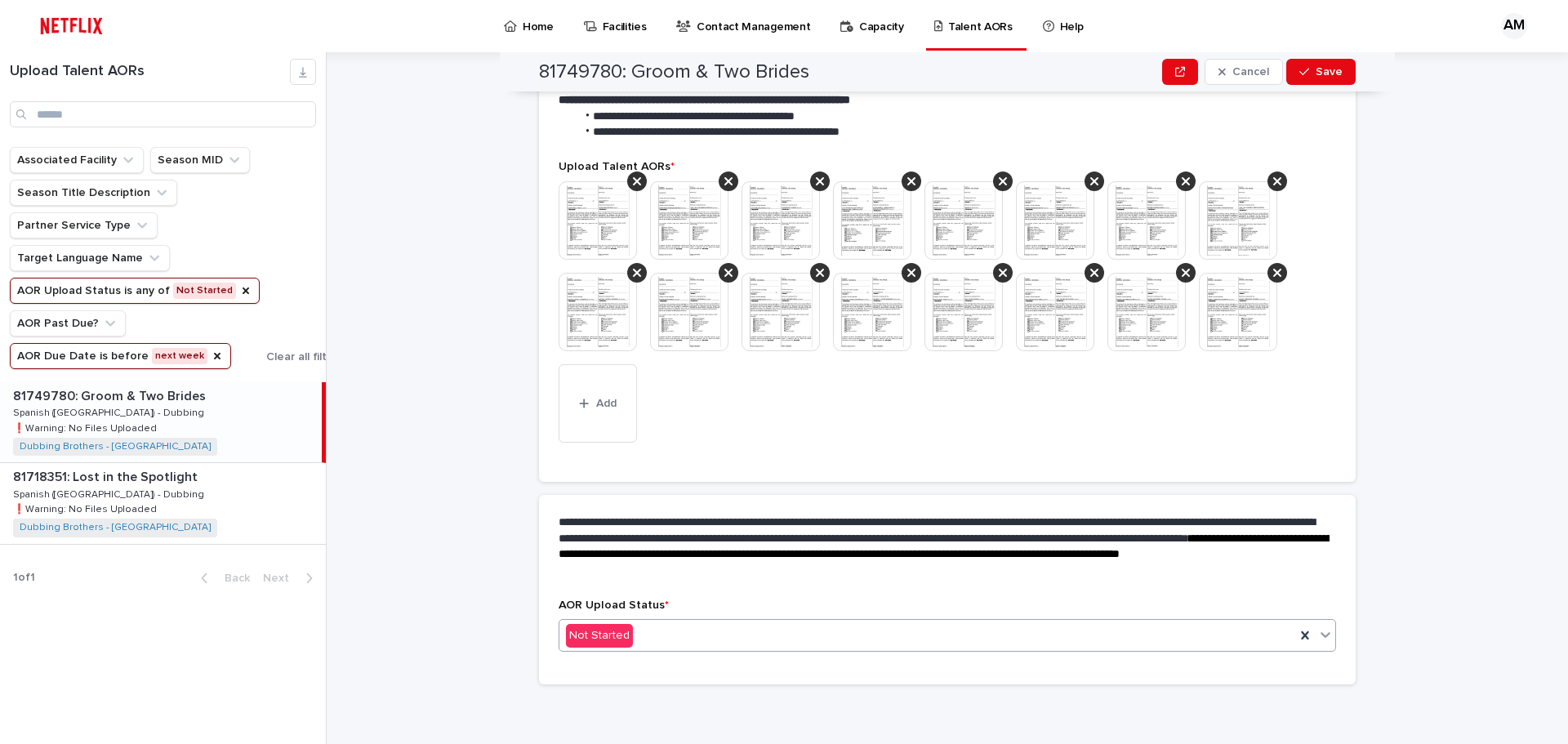
click at [737, 637] on div "Not Started" at bounding box center [927, 636] width 736 height 27
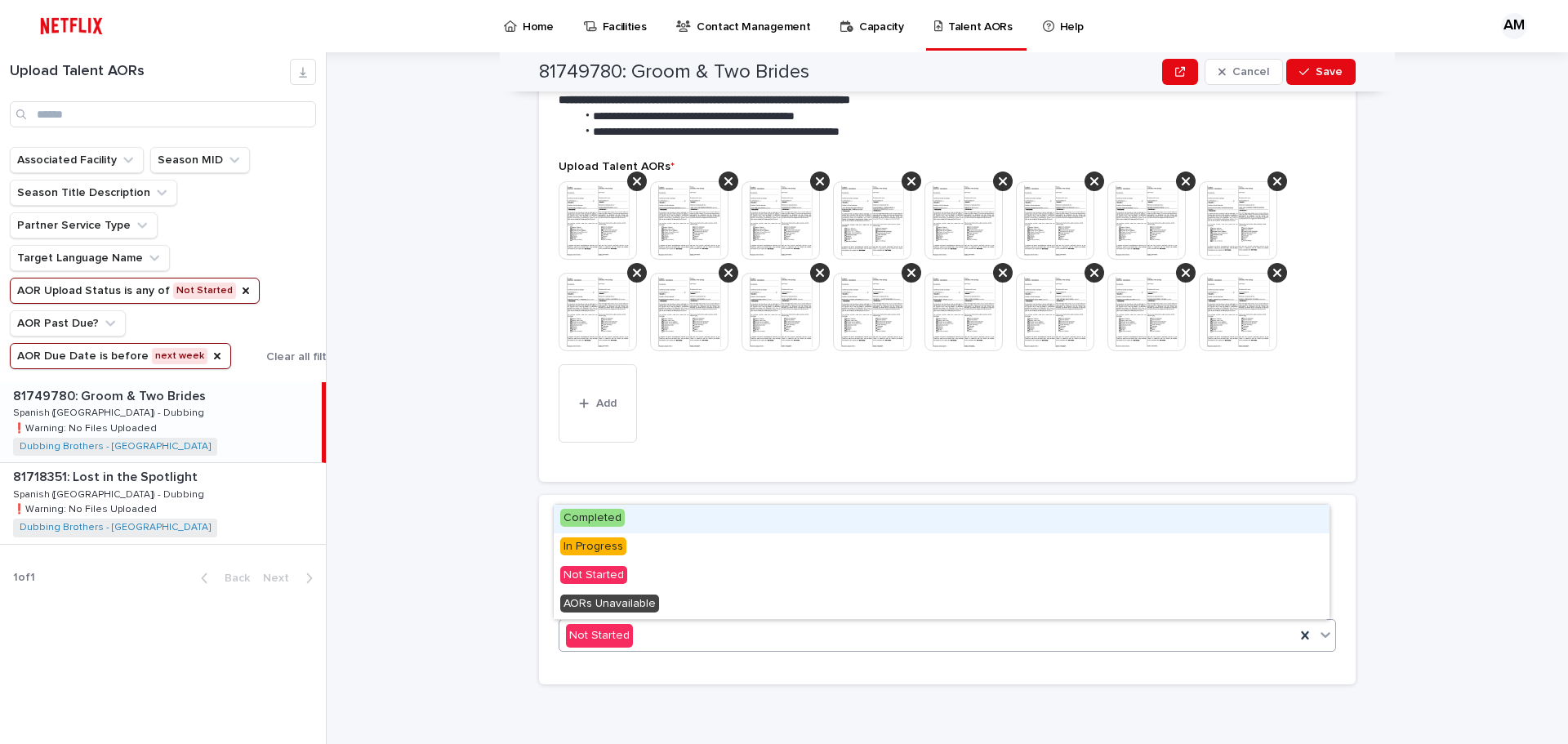
click at [628, 525] on div "Completed" at bounding box center [942, 519] width 776 height 29
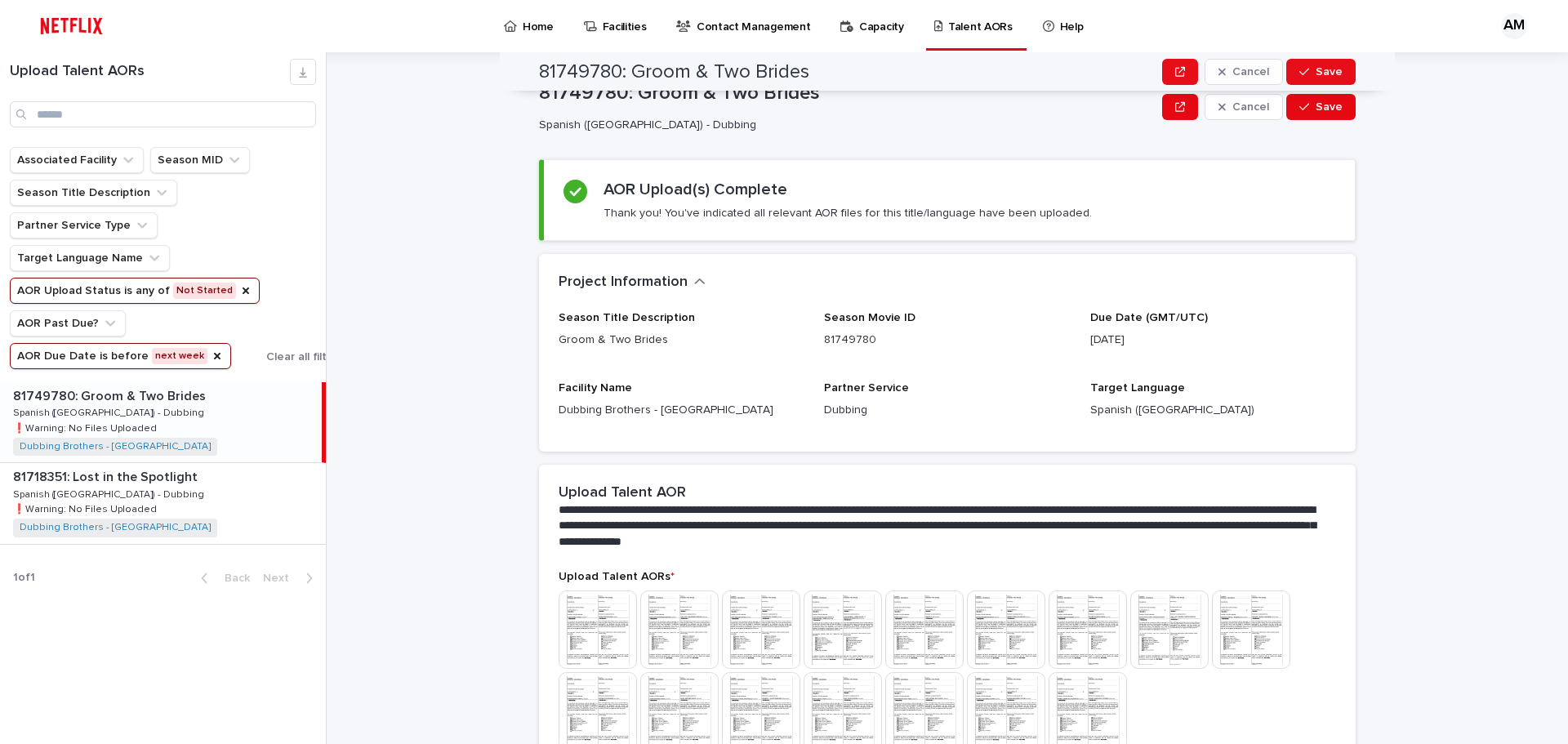
scroll to position [0, 0]
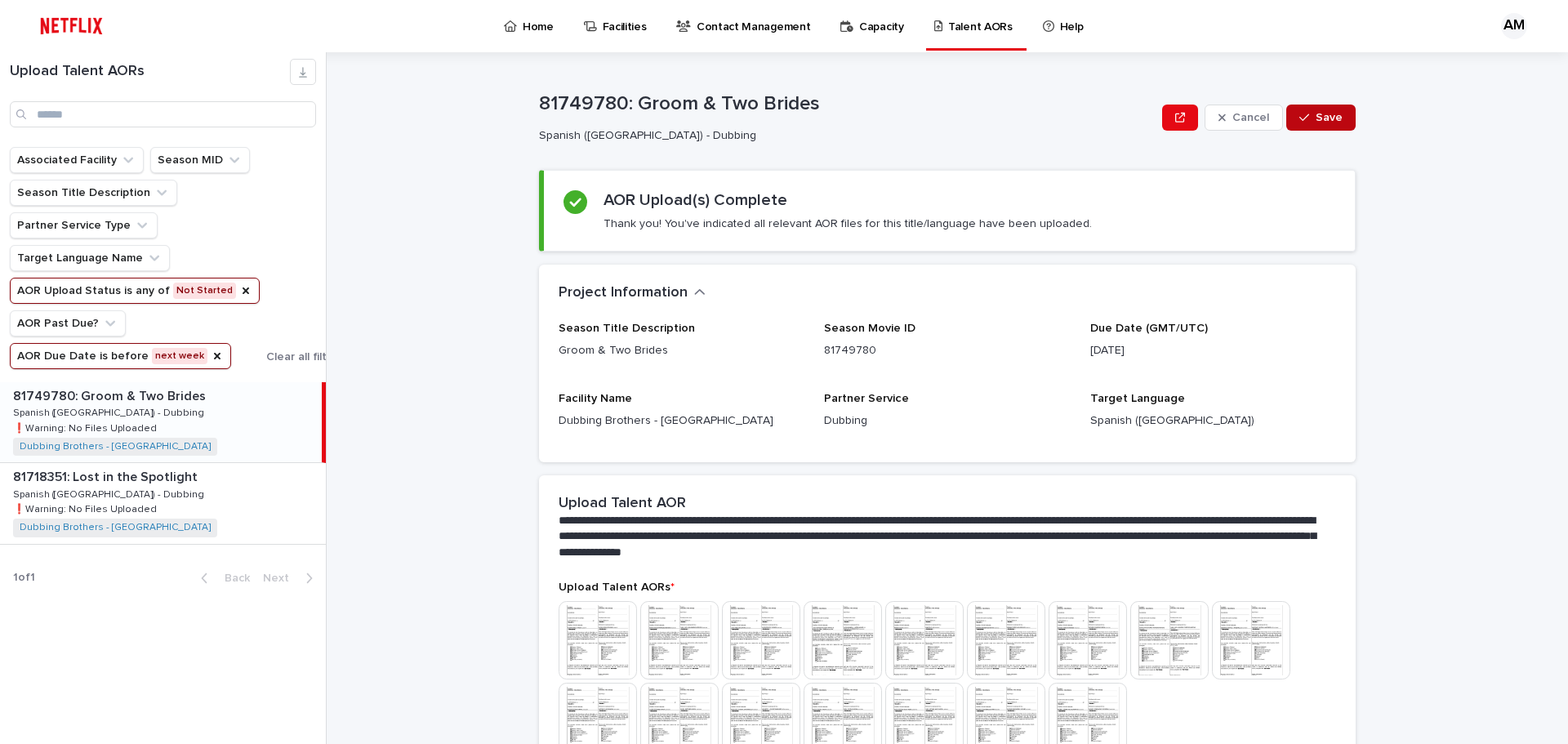
click at [1299, 114] on icon "button" at bounding box center [1304, 117] width 10 height 11
